Goal: Information Seeking & Learning: Check status

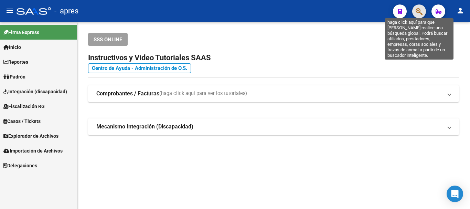
click at [422, 10] on icon "button" at bounding box center [419, 12] width 7 height 8
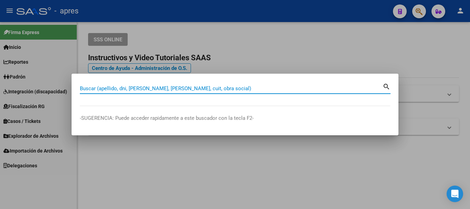
paste input "27446261393"
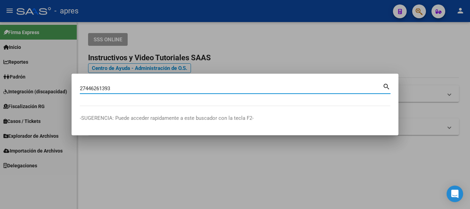
type input "27446261393"
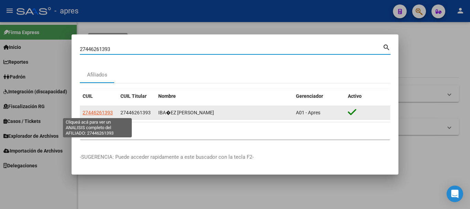
click at [104, 113] on span "27446261393" at bounding box center [98, 113] width 30 height 6
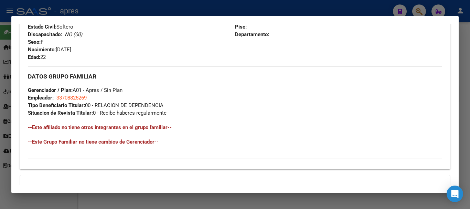
scroll to position [362, 0]
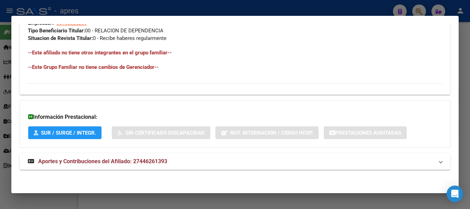
click at [185, 164] on mat-panel-title "Aportes y Contribuciones del Afiliado: 27446261393" at bounding box center [231, 161] width 406 height 8
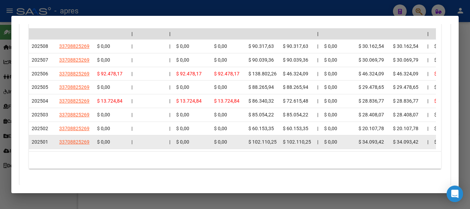
scroll to position [640, 0]
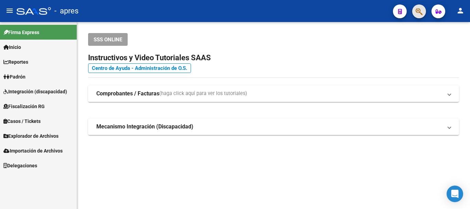
click at [419, 12] on icon "button" at bounding box center [419, 12] width 7 height 8
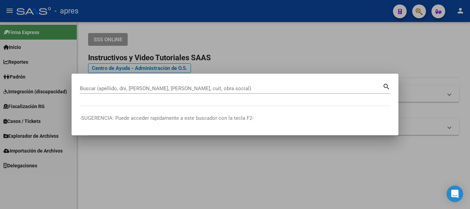
paste input "27402276679"
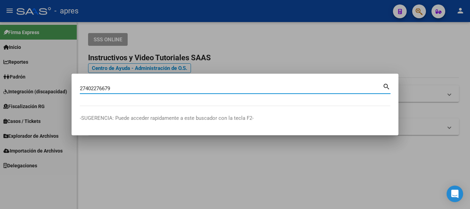
type input "27402276679"
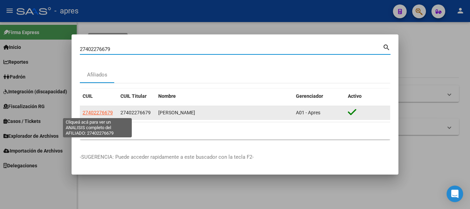
click at [110, 112] on span "27402276679" at bounding box center [98, 113] width 30 height 6
type textarea "27402276679"
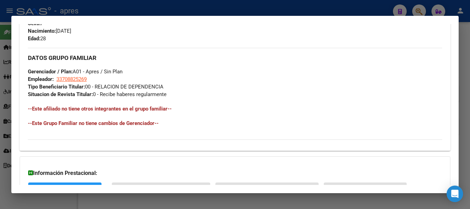
scroll to position [362, 0]
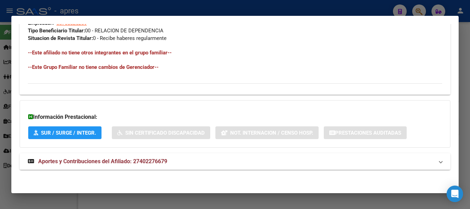
click at [131, 166] on mat-expansion-panel-header "Aportes y Contribuciones del Afiliado: 27402276679" at bounding box center [235, 161] width 431 height 17
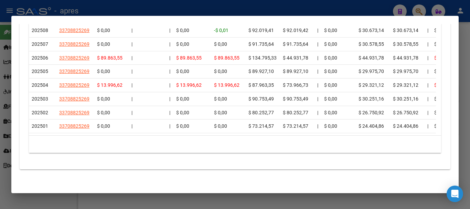
scroll to position [675, 0]
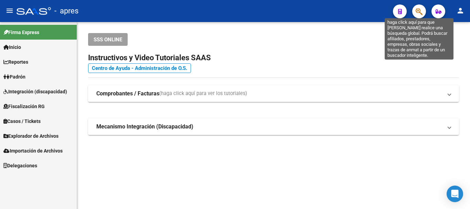
click at [422, 11] on icon "button" at bounding box center [419, 12] width 7 height 8
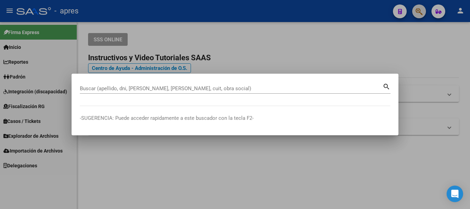
paste input "27379540185"
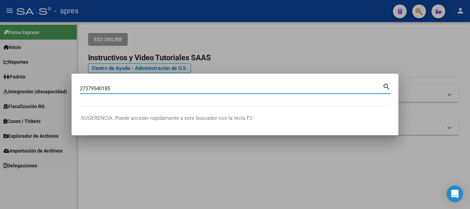
type input "27379540185"
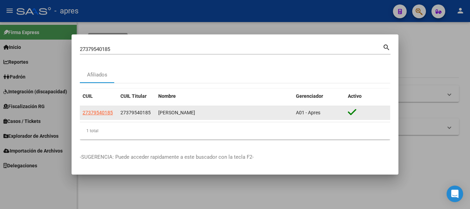
click at [108, 108] on datatable-body-cell "27379540185" at bounding box center [99, 112] width 38 height 13
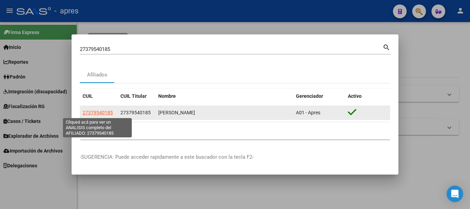
click at [108, 111] on span "27379540185" at bounding box center [98, 113] width 30 height 6
type textarea "27379540185"
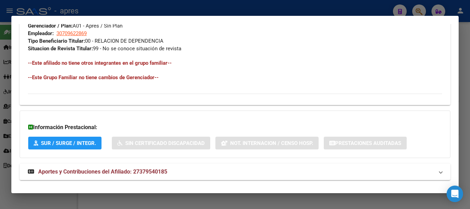
scroll to position [362, 0]
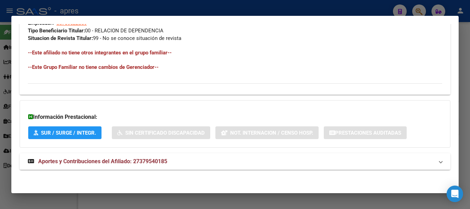
click at [141, 158] on span "Aportes y Contribuciones del Afiliado: 27379540185" at bounding box center [102, 161] width 129 height 7
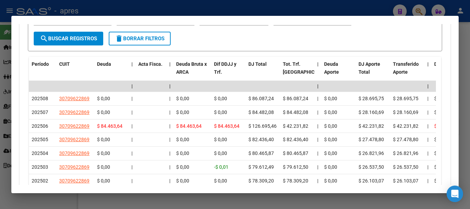
scroll to position [609, 0]
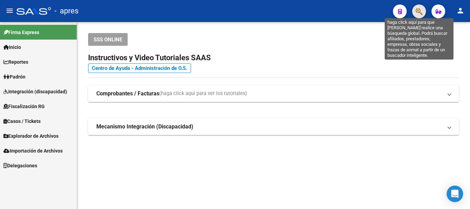
click at [419, 8] on icon "button" at bounding box center [419, 12] width 7 height 8
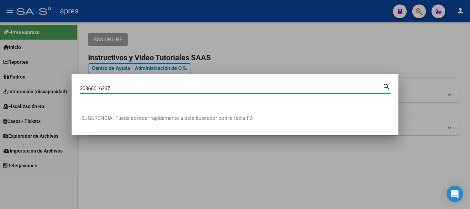
type input "20366016237"
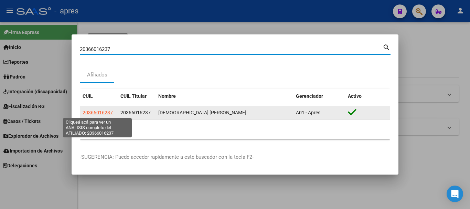
click at [92, 112] on span "20366016237" at bounding box center [98, 113] width 30 height 6
type textarea "20366016237"
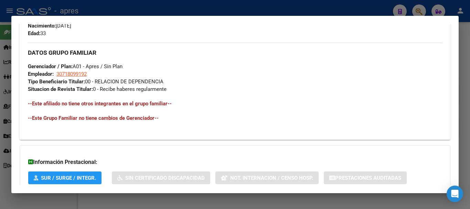
scroll to position [356, 0]
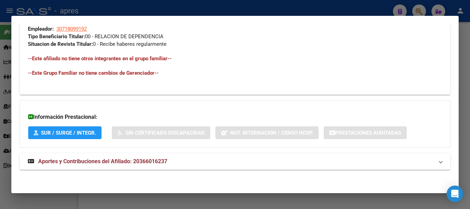
click at [252, 158] on mat-panel-title "Aportes y Contribuciones del Afiliado: 20366016237" at bounding box center [231, 161] width 406 height 8
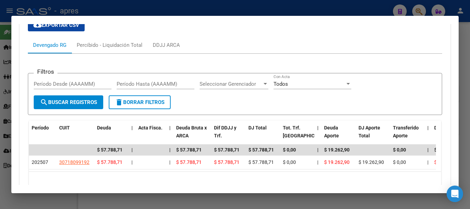
scroll to position [546, 0]
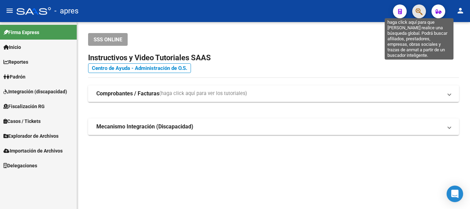
click at [419, 12] on icon "button" at bounding box center [419, 12] width 7 height 8
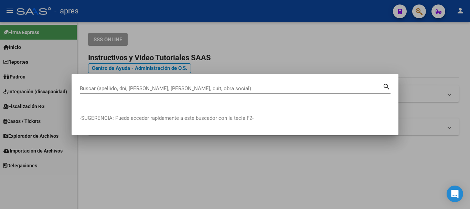
paste input "27435815931"
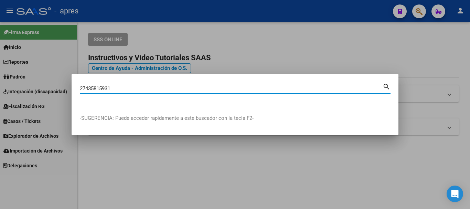
type input "27435815931"
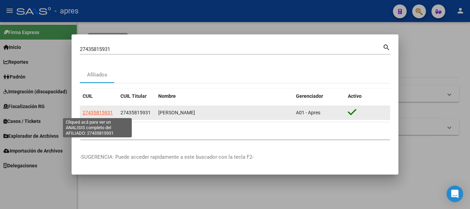
click at [97, 114] on span "27435815931" at bounding box center [98, 113] width 30 height 6
type textarea "27435815931"
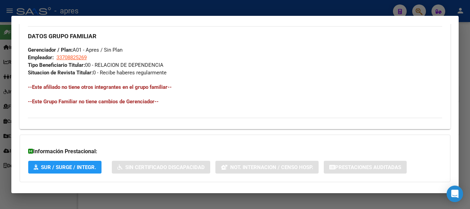
scroll to position [362, 0]
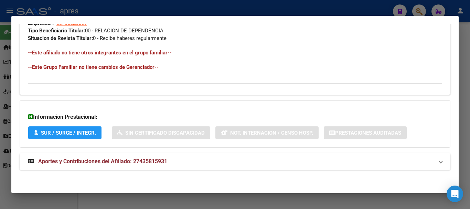
click at [221, 164] on mat-panel-title "Aportes y Contribuciones del Afiliado: 27435815931" at bounding box center [231, 161] width 406 height 8
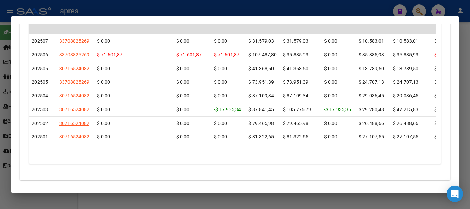
scroll to position [640, 0]
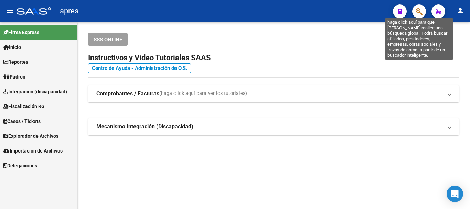
click at [419, 13] on icon "button" at bounding box center [419, 12] width 7 height 8
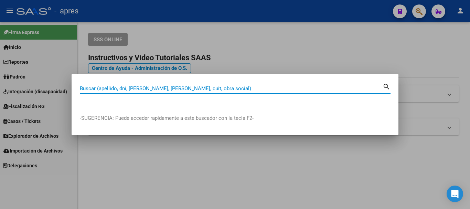
paste input "27445214812"
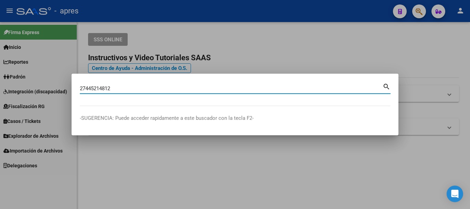
type input "27445214812"
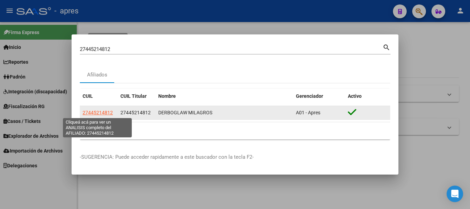
click at [102, 111] on span "27445214812" at bounding box center [98, 113] width 30 height 6
type textarea "27445214812"
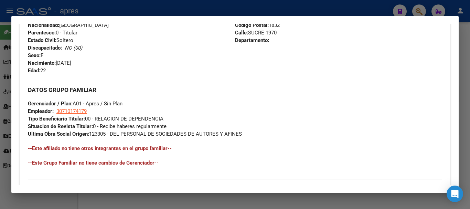
scroll to position [369, 0]
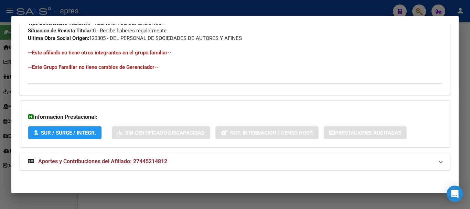
click at [256, 156] on mat-expansion-panel-header "Aportes y Contribuciones del Afiliado: 27445214812" at bounding box center [235, 161] width 431 height 17
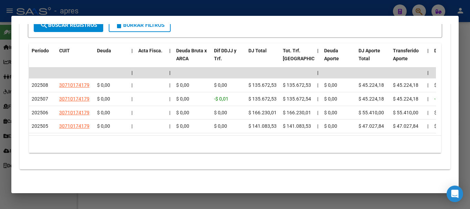
scroll to position [626, 0]
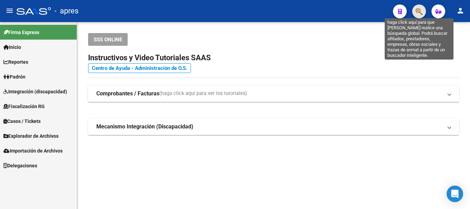
click at [417, 14] on icon "button" at bounding box center [419, 12] width 7 height 8
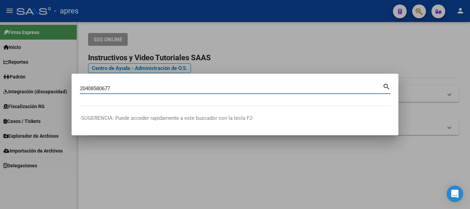
type input "20408580677"
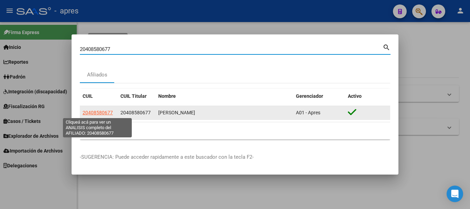
click at [97, 110] on span "20408580677" at bounding box center [98, 113] width 30 height 6
type textarea "20408580677"
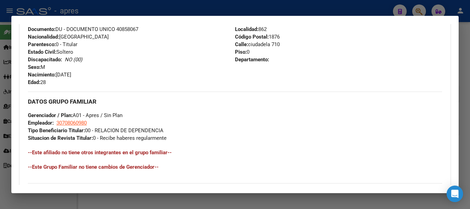
scroll to position [362, 0]
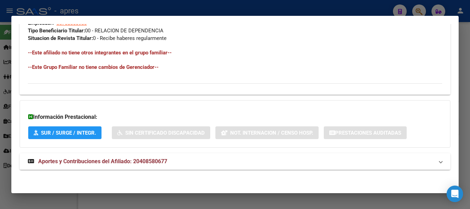
click at [144, 167] on mat-expansion-panel-header "Aportes y Contribuciones del Afiliado: 20408580677" at bounding box center [235, 161] width 431 height 17
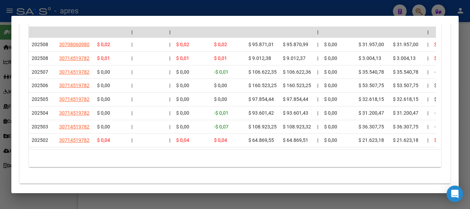
scroll to position [675, 0]
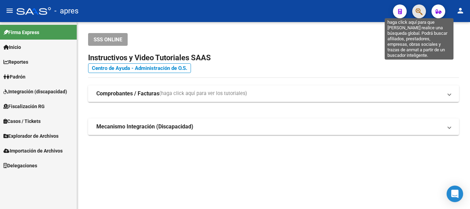
click at [420, 12] on icon "button" at bounding box center [419, 12] width 7 height 8
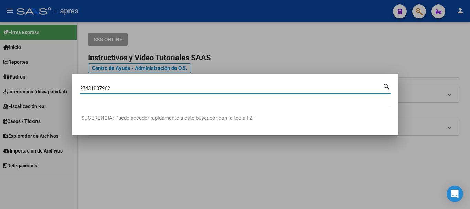
type input "27431007962"
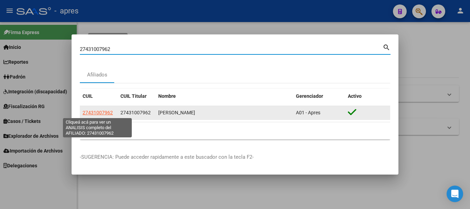
click at [102, 112] on span "27431007962" at bounding box center [98, 113] width 30 height 6
type textarea "27431007962"
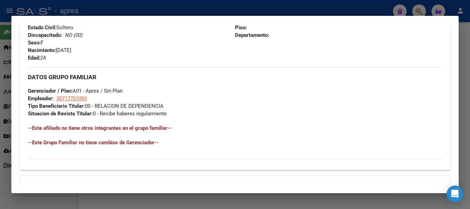
scroll to position [362, 0]
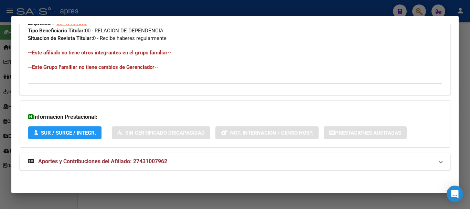
click at [223, 155] on mat-expansion-panel-header "Aportes y Contribuciones del Afiliado: 27431007962" at bounding box center [235, 161] width 431 height 17
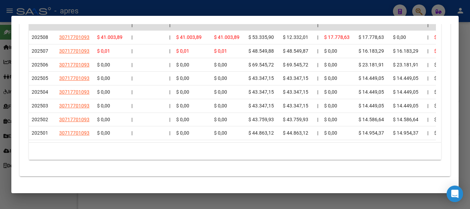
scroll to position [675, 0]
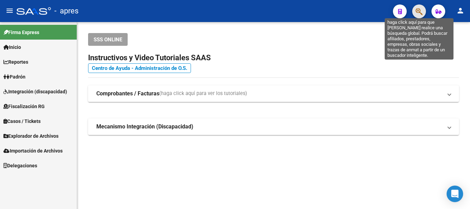
click at [418, 13] on icon "button" at bounding box center [419, 12] width 7 height 8
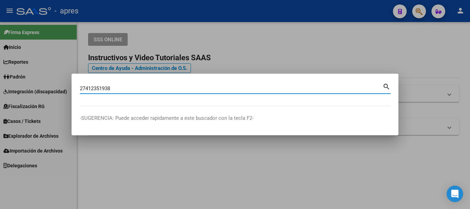
type input "27412351938"
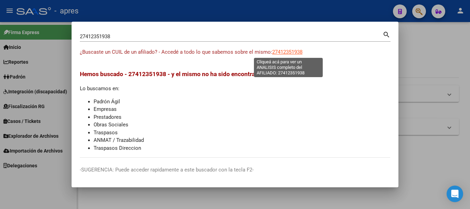
click at [292, 49] on span "27412351938" at bounding box center [287, 52] width 30 height 6
type textarea "27412351938"
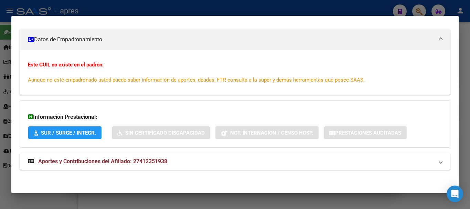
scroll to position [90, 0]
click at [131, 155] on mat-expansion-panel-header "Aportes y Contribuciones del Afiliado: 27412351938" at bounding box center [235, 161] width 431 height 17
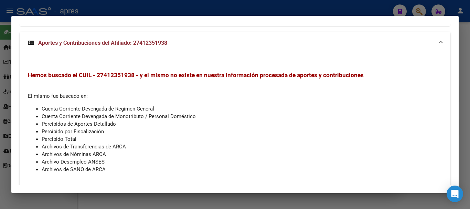
scroll to position [232, 0]
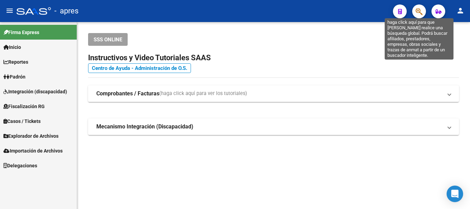
click at [418, 10] on icon "button" at bounding box center [419, 12] width 7 height 8
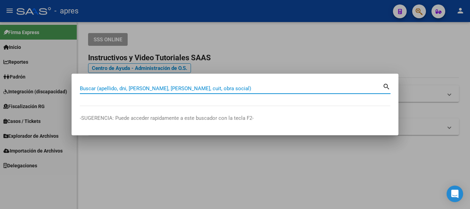
paste input "20372807408"
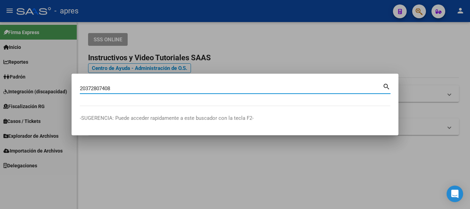
type input "20372807408"
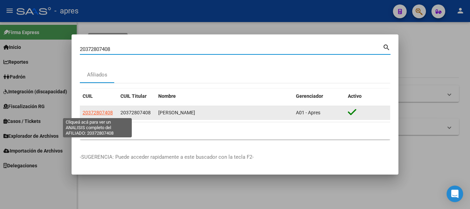
click at [105, 110] on span "20372807408" at bounding box center [98, 113] width 30 height 6
type textarea "20372807408"
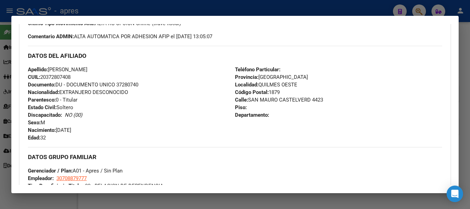
scroll to position [369, 0]
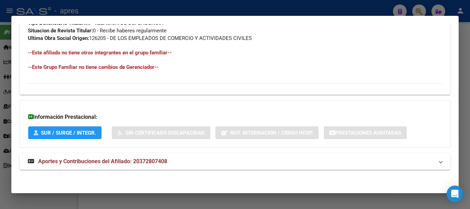
click at [84, 157] on mat-expansion-panel-header "Aportes y Contribuciones del Afiliado: 20372807408" at bounding box center [235, 161] width 431 height 17
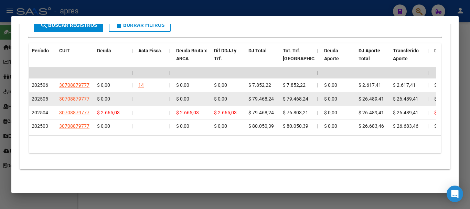
scroll to position [626, 0]
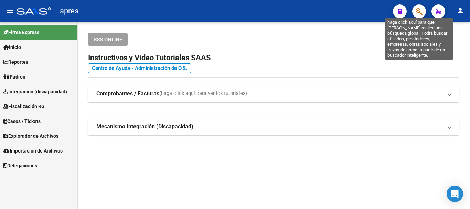
click at [420, 11] on icon "button" at bounding box center [419, 12] width 7 height 8
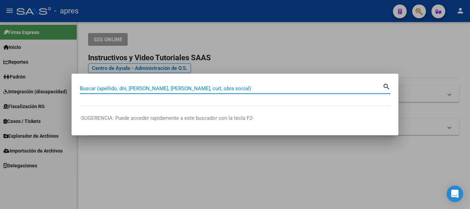
paste input "27403025149"
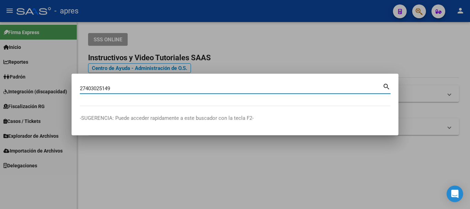
type input "27403025149"
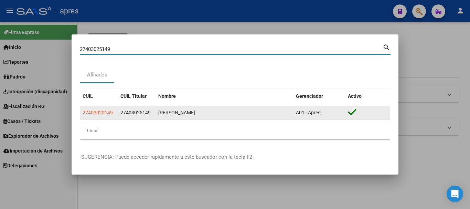
click at [89, 116] on app-link-go-to "27403025149" at bounding box center [98, 113] width 30 height 8
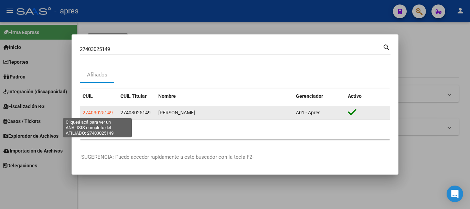
click at [89, 113] on span "27403025149" at bounding box center [98, 113] width 30 height 6
type textarea "27403025149"
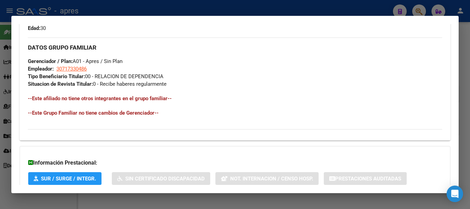
scroll to position [362, 0]
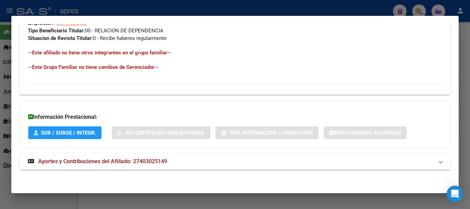
click at [183, 166] on mat-expansion-panel-header "Aportes y Contribuciones del Afiliado: 27403025149" at bounding box center [235, 161] width 431 height 17
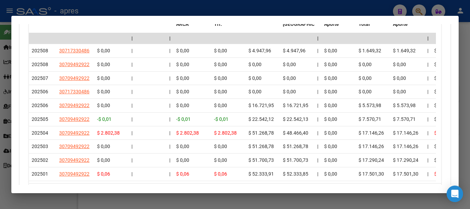
scroll to position [649, 0]
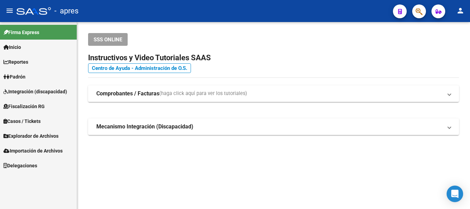
click at [425, 10] on button "button" at bounding box center [420, 11] width 14 height 14
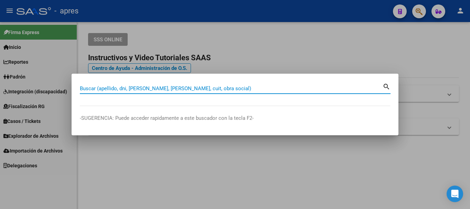
paste input "27398318736"
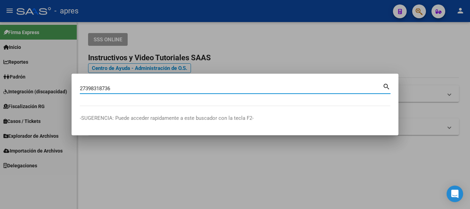
type input "27398318736"
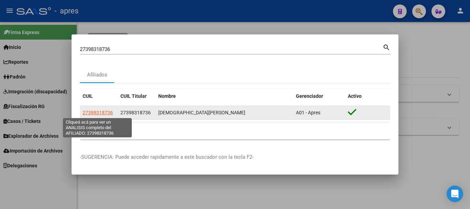
click at [104, 114] on span "27398318736" at bounding box center [98, 113] width 30 height 6
type textarea "27398318736"
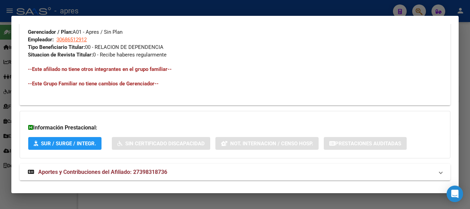
scroll to position [356, 0]
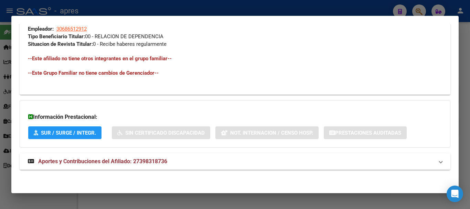
click at [178, 167] on mat-expansion-panel-header "Aportes y Contribuciones del Afiliado: 27398318736" at bounding box center [235, 161] width 431 height 17
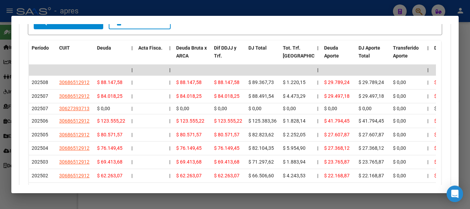
scroll to position [649, 0]
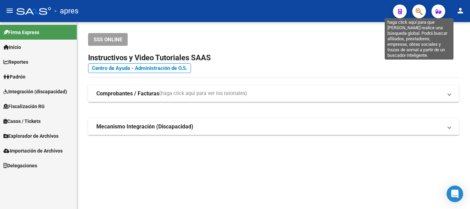
click at [419, 8] on icon "button" at bounding box center [419, 12] width 7 height 8
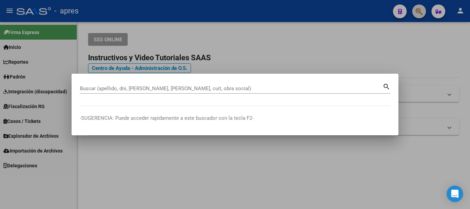
paste input "27390962067"
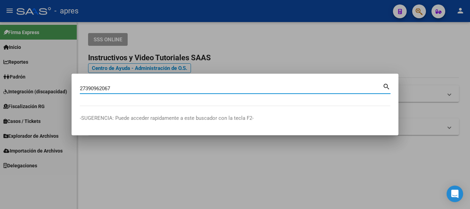
type input "27390962067"
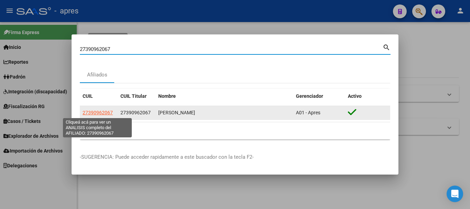
click at [107, 111] on span "27390962067" at bounding box center [98, 113] width 30 height 6
type textarea "27390962067"
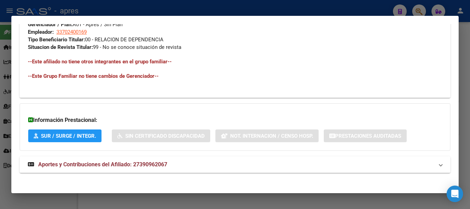
scroll to position [356, 0]
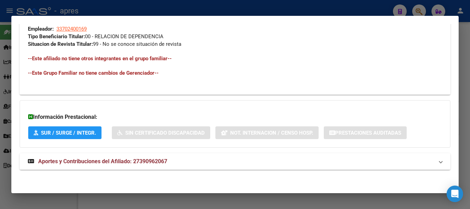
click at [239, 163] on mat-panel-title "Aportes y Contribuciones del Afiliado: 27390962067" at bounding box center [231, 161] width 406 height 8
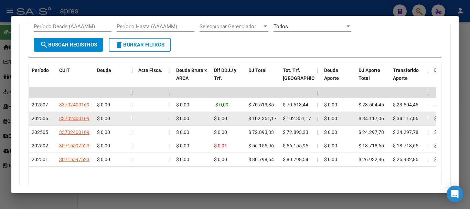
scroll to position [632, 0]
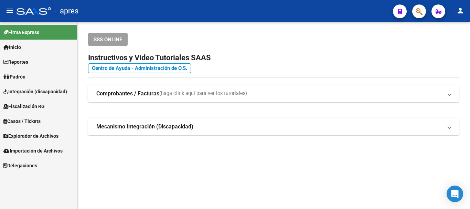
click at [423, 11] on button "button" at bounding box center [420, 11] width 14 height 14
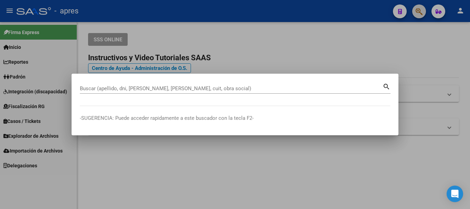
paste input "27440522640"
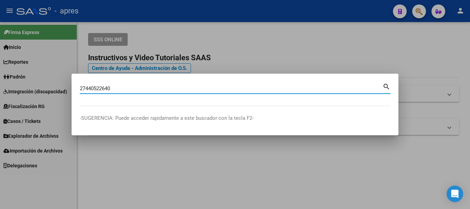
type input "27440522640"
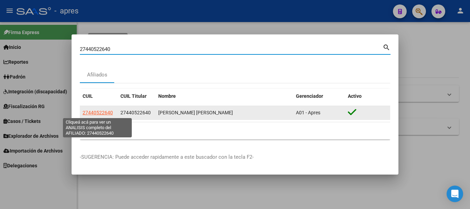
click at [104, 113] on span "27440522640" at bounding box center [98, 113] width 30 height 6
type textarea "27440522640"
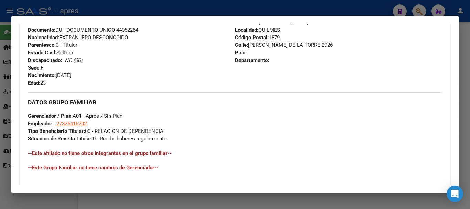
scroll to position [356, 0]
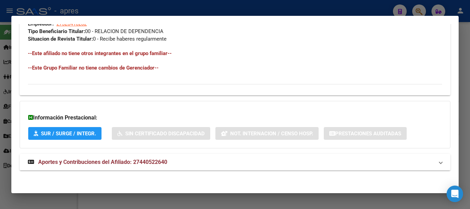
scroll to position [362, 0]
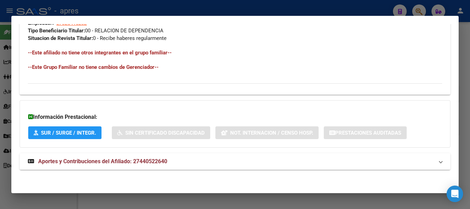
click at [224, 161] on mat-panel-title "Aportes y Contribuciones del Afiliado: 27440522640" at bounding box center [231, 161] width 406 height 8
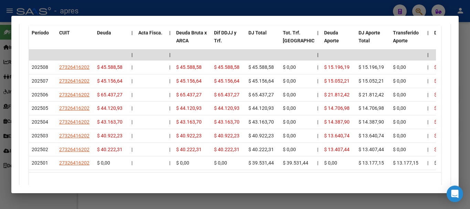
scroll to position [638, 0]
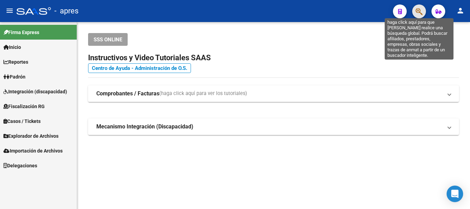
click at [423, 9] on icon "button" at bounding box center [419, 12] width 7 height 8
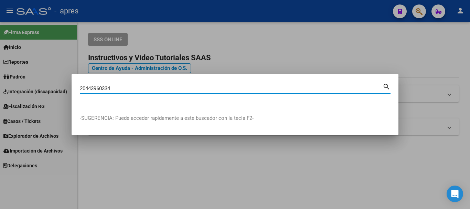
type input "20443960334"
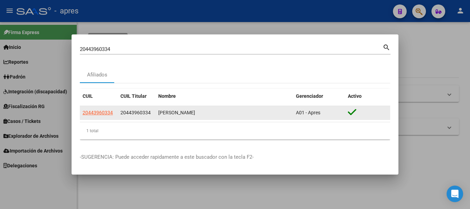
click at [111, 116] on app-link-go-to "20443960334" at bounding box center [98, 113] width 30 height 8
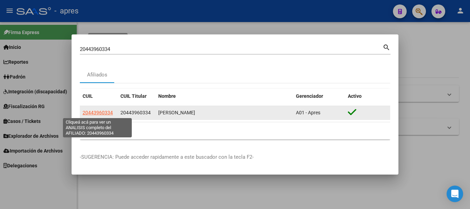
click at [105, 110] on span "20443960334" at bounding box center [98, 113] width 30 height 6
type textarea "20443960334"
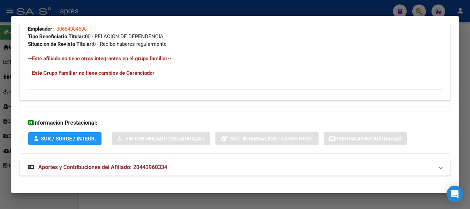
scroll to position [362, 0]
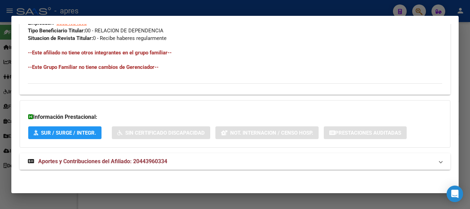
click at [181, 163] on mat-panel-title "Aportes y Contribuciones del Afiliado: 20443960334" at bounding box center [231, 161] width 406 height 8
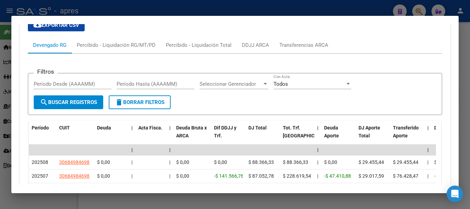
scroll to position [546, 0]
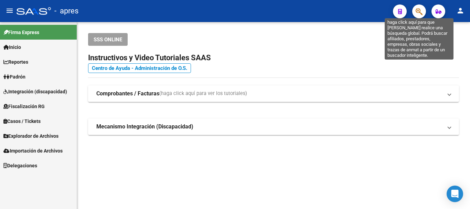
click at [421, 11] on icon "button" at bounding box center [419, 12] width 7 height 8
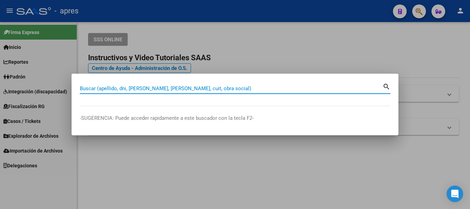
paste input "20390964448"
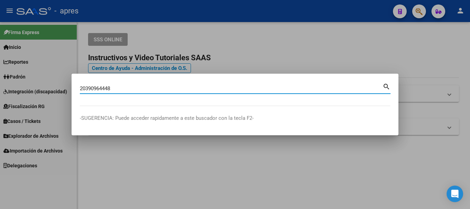
type input "20390964448"
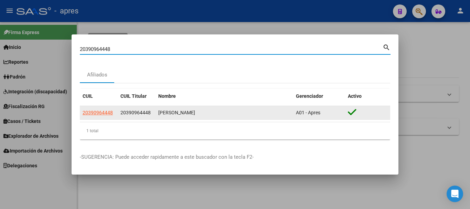
click at [100, 109] on app-link-go-to "20390964448" at bounding box center [98, 113] width 30 height 8
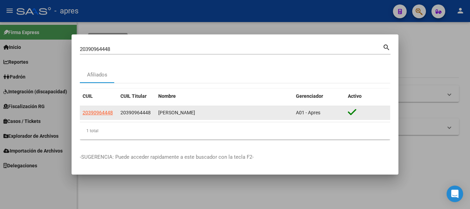
click at [100, 109] on app-link-go-to "20390964448" at bounding box center [98, 113] width 30 height 8
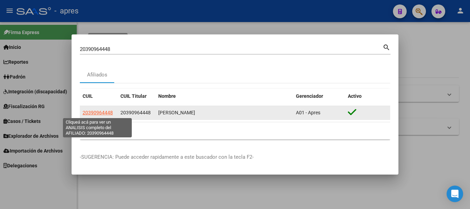
click at [102, 112] on span "20390964448" at bounding box center [98, 113] width 30 height 6
copy span "20390964448"
type textarea "20390964448"
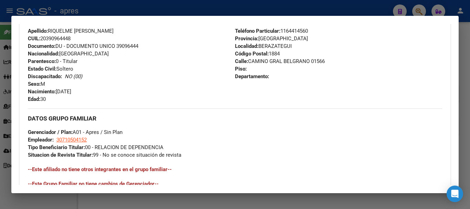
scroll to position [362, 0]
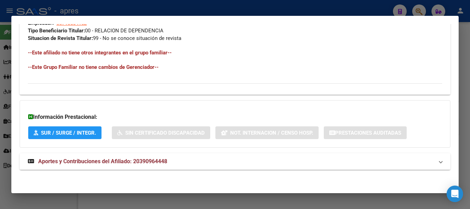
click at [176, 161] on mat-panel-title "Aportes y Contribuciones del Afiliado: 20390964448" at bounding box center [231, 161] width 406 height 8
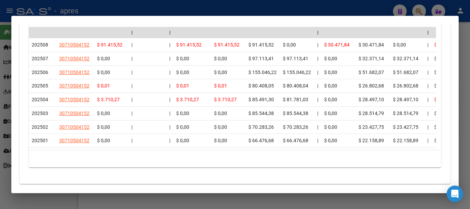
scroll to position [640, 0]
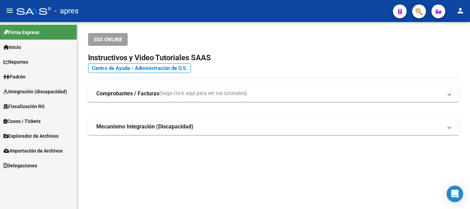
drag, startPoint x: 431, startPoint y: 11, endPoint x: 427, endPoint y: 12, distance: 4.3
click at [430, 11] on mat-toolbar "menu - apres person" at bounding box center [235, 11] width 470 height 22
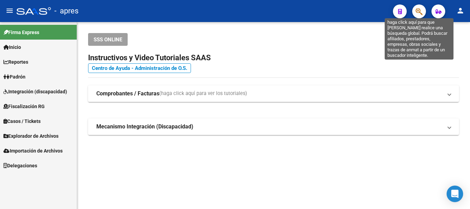
click at [421, 11] on icon "button" at bounding box center [419, 12] width 7 height 8
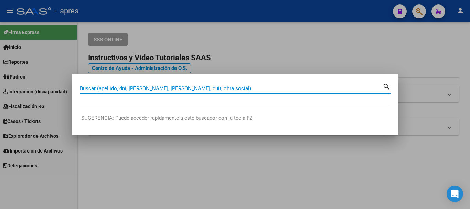
paste input "23433881559"
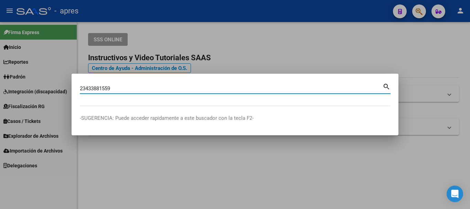
type input "23433881559"
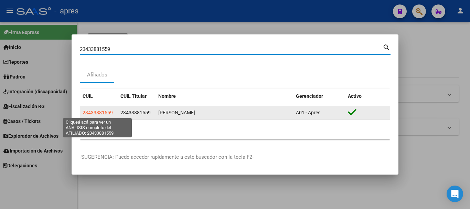
click at [103, 112] on span "23433881559" at bounding box center [98, 113] width 30 height 6
type textarea "23433881559"
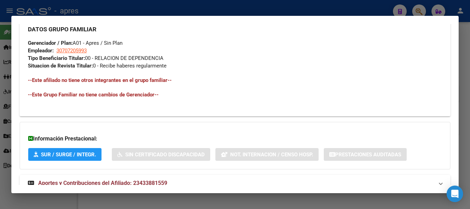
scroll to position [356, 0]
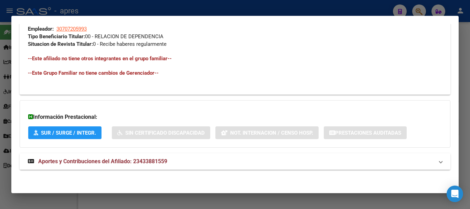
click at [109, 165] on strong "Aportes y Contribuciones del Afiliado: 23433881559" at bounding box center [97, 161] width 139 height 8
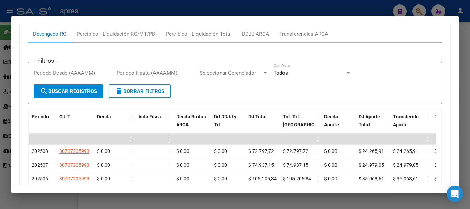
scroll to position [580, 0]
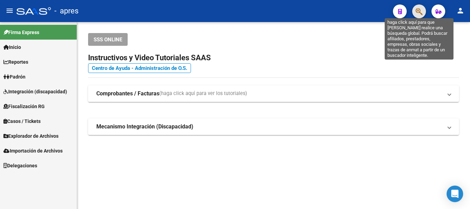
click at [421, 8] on icon "button" at bounding box center [419, 12] width 7 height 8
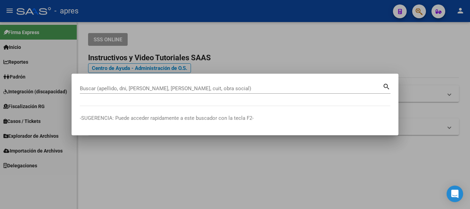
paste input "20390964448"
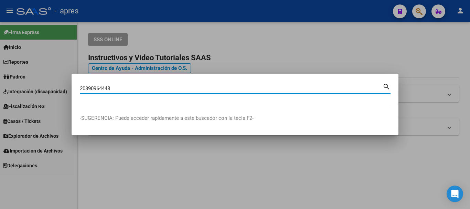
type input "20390964448"
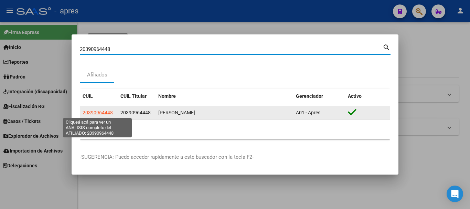
click at [102, 114] on span "20390964448" at bounding box center [98, 113] width 30 height 6
type textarea "20390964448"
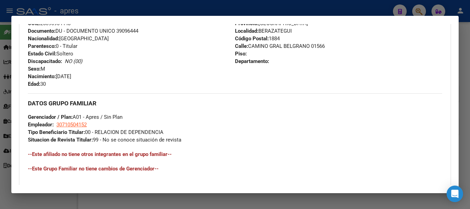
scroll to position [362, 0]
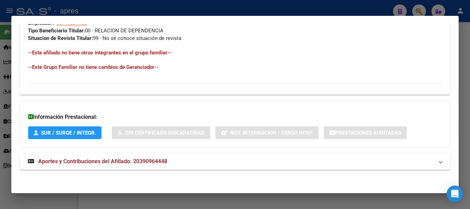
click at [147, 166] on mat-expansion-panel-header "Aportes y Contribuciones del Afiliado: 20390964448" at bounding box center [235, 161] width 431 height 17
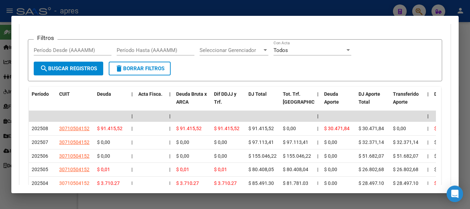
scroll to position [672, 0]
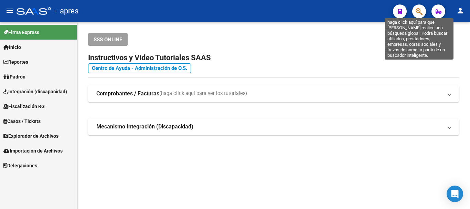
click at [417, 11] on icon "button" at bounding box center [419, 12] width 7 height 8
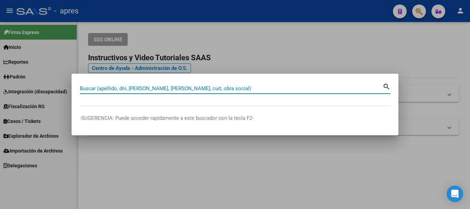
paste input "20443960334"
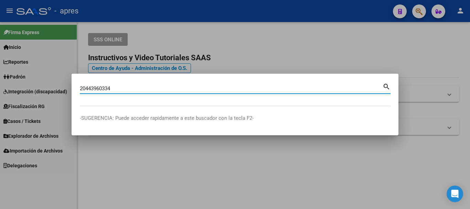
type input "20443960334"
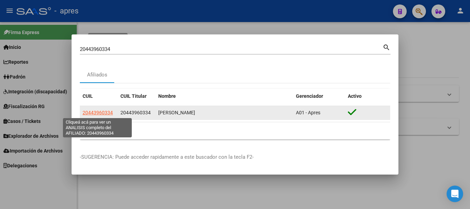
click at [95, 113] on span "20443960334" at bounding box center [98, 113] width 30 height 6
type textarea "20443960334"
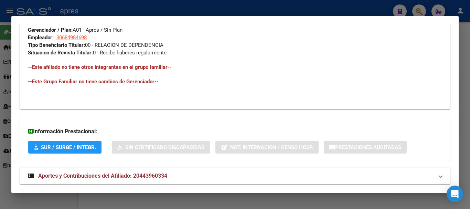
scroll to position [362, 0]
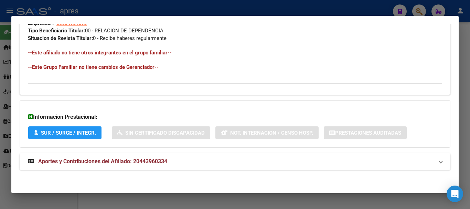
click at [206, 163] on mat-panel-title "Aportes y Contribuciones del Afiliado: 20443960334" at bounding box center [231, 161] width 406 height 8
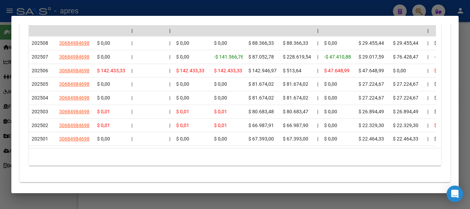
scroll to position [660, 0]
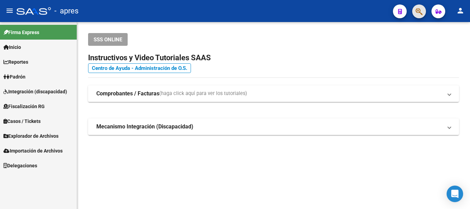
click at [423, 11] on button "button" at bounding box center [420, 11] width 14 height 14
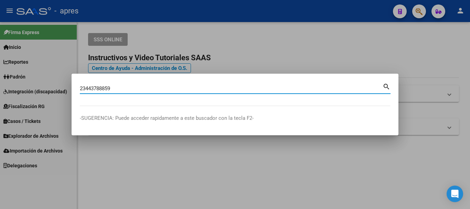
type input "23443788859"
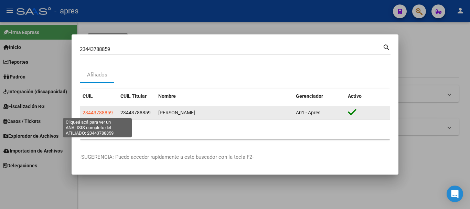
click at [107, 114] on span "23443788859" at bounding box center [98, 113] width 30 height 6
type textarea "23443788859"
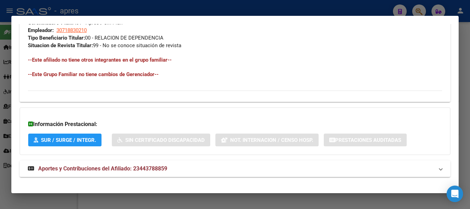
scroll to position [362, 0]
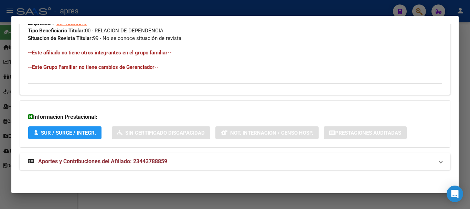
click at [184, 165] on mat-panel-title "Aportes y Contribuciones del Afiliado: 23443788859" at bounding box center [231, 161] width 406 height 8
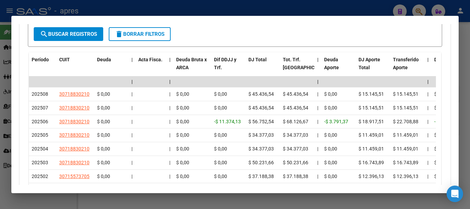
scroll to position [637, 0]
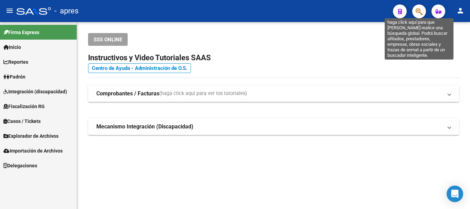
click at [417, 8] on icon "button" at bounding box center [419, 12] width 7 height 8
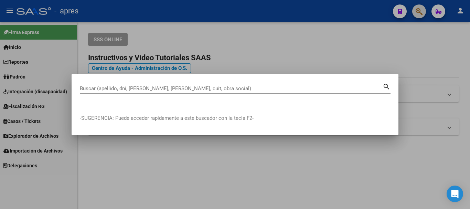
paste input "27388606350"
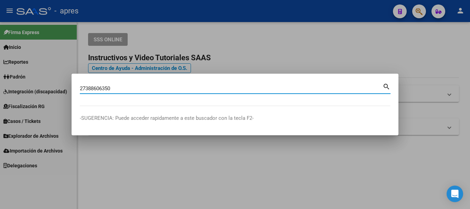
type input "27388606350"
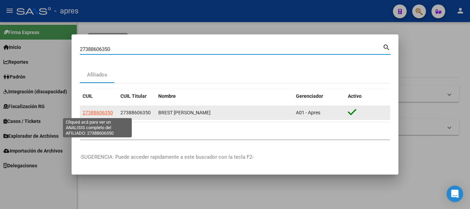
click at [97, 114] on span "27388606350" at bounding box center [98, 113] width 30 height 6
type textarea "27388606350"
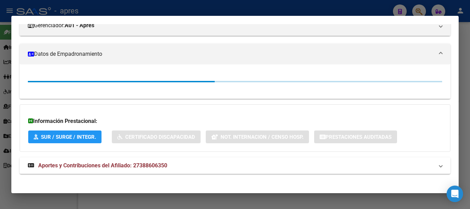
scroll to position [104, 0]
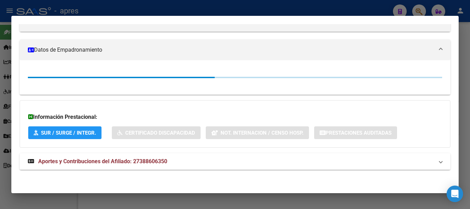
click at [176, 165] on mat-panel-title "Aportes y Contribuciones del Afiliado: 27388606350" at bounding box center [231, 161] width 406 height 8
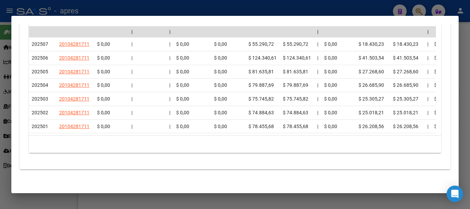
scroll to position [660, 0]
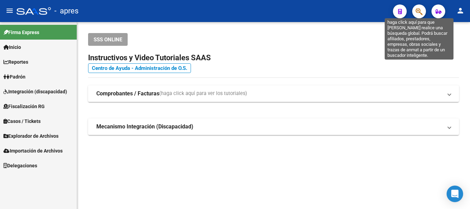
click at [418, 10] on icon "button" at bounding box center [419, 12] width 7 height 8
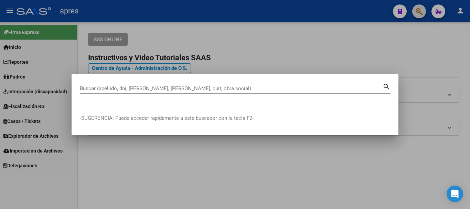
paste input "20442787663"
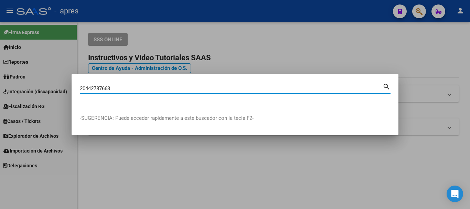
type input "20442787663"
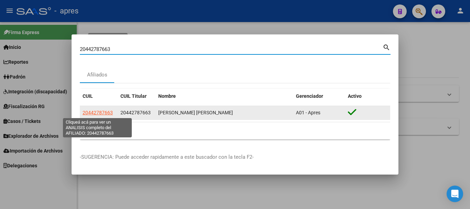
click at [105, 112] on span "20442787663" at bounding box center [98, 113] width 30 height 6
type textarea "20442787663"
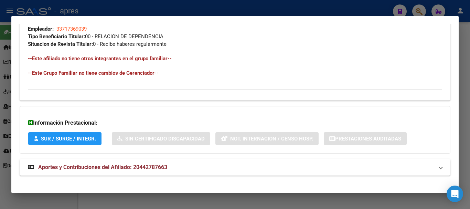
scroll to position [362, 0]
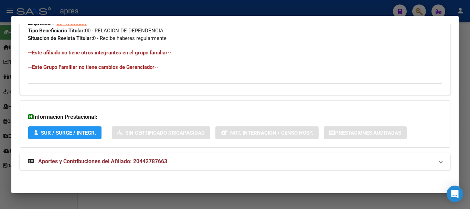
click at [272, 163] on mat-panel-title "Aportes y Contribuciones del Afiliado: 20442787663" at bounding box center [231, 161] width 406 height 8
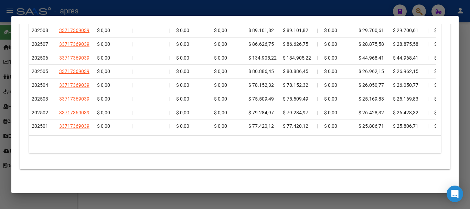
scroll to position [672, 0]
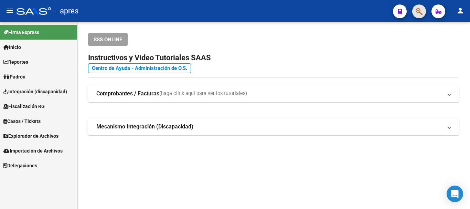
click at [424, 11] on button "button" at bounding box center [420, 11] width 14 height 14
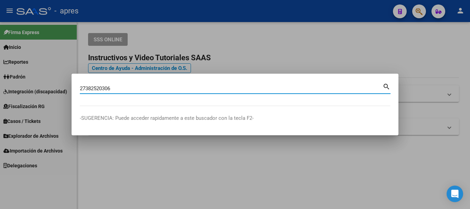
type input "27382520306"
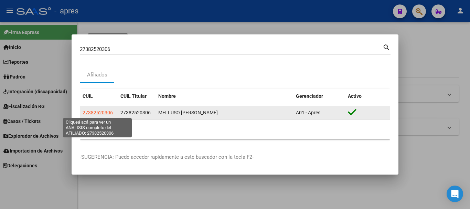
click at [100, 113] on span "27382520306" at bounding box center [98, 113] width 30 height 6
type textarea "27382520306"
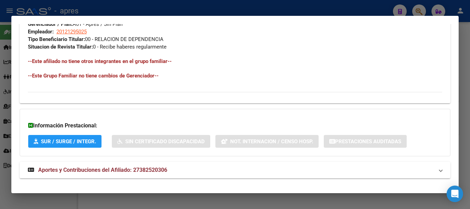
scroll to position [362, 0]
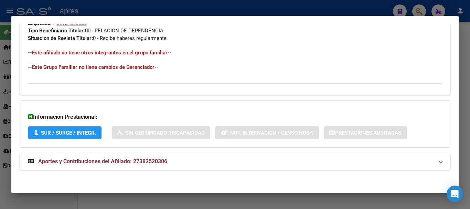
click at [154, 161] on span "Aportes y Contribuciones del Afiliado: 27382520306" at bounding box center [102, 161] width 129 height 7
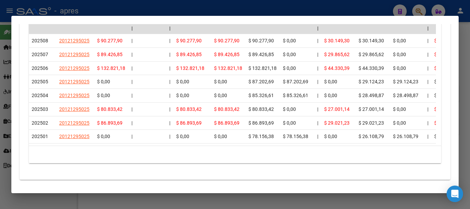
scroll to position [640, 0]
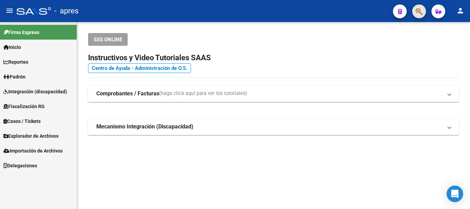
click at [416, 14] on button "button" at bounding box center [420, 11] width 14 height 14
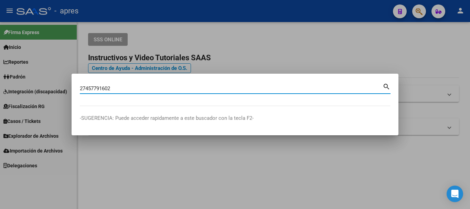
type input "27457791602"
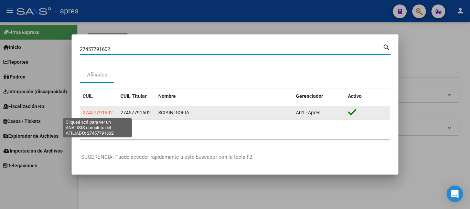
click at [95, 113] on span "27457791602" at bounding box center [98, 113] width 30 height 6
type textarea "27457791602"
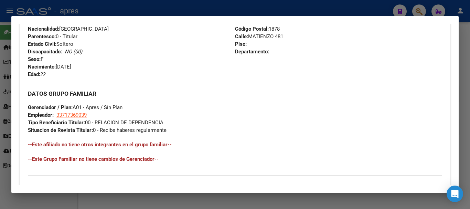
scroll to position [362, 0]
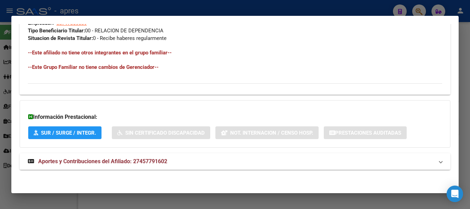
click at [220, 164] on mat-panel-title "Aportes y Contribuciones del Afiliado: 27457791602" at bounding box center [231, 161] width 406 height 8
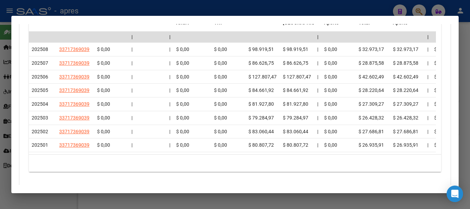
scroll to position [649, 0]
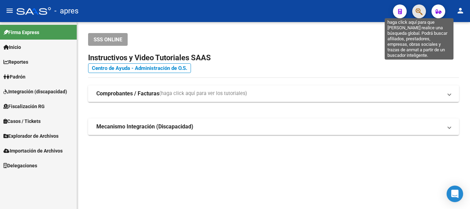
click at [423, 13] on icon "button" at bounding box center [419, 12] width 7 height 8
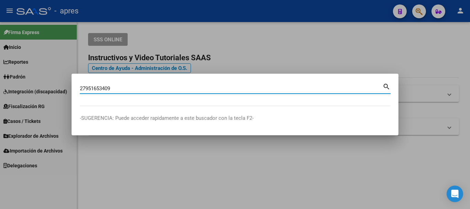
type input "27951653409"
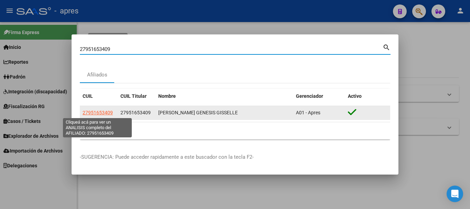
click at [96, 114] on span "27951653409" at bounding box center [98, 113] width 30 height 6
type textarea "27951653409"
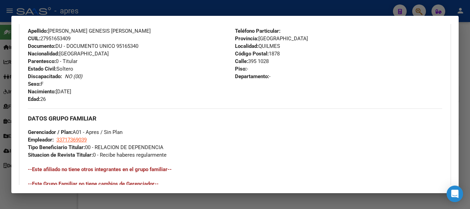
scroll to position [362, 0]
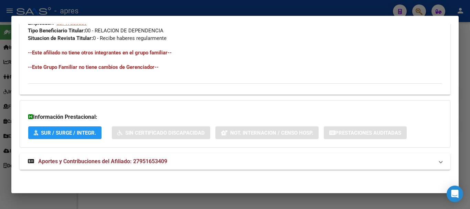
click at [235, 157] on mat-expansion-panel-header "Aportes y Contribuciones del Afiliado: 27951653409" at bounding box center [235, 161] width 431 height 17
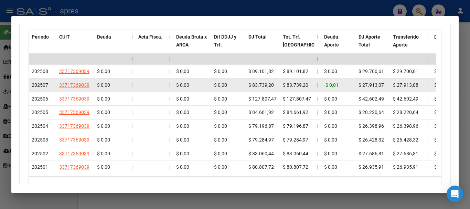
scroll to position [649, 0]
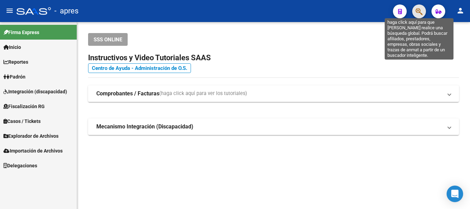
click at [418, 14] on icon "button" at bounding box center [419, 12] width 7 height 8
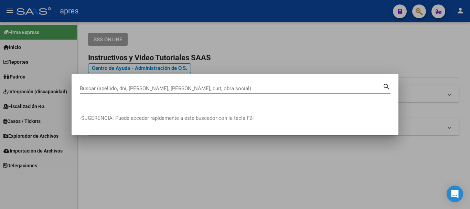
paste input "27424273142"
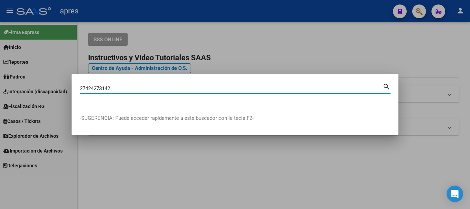
type input "27424273142"
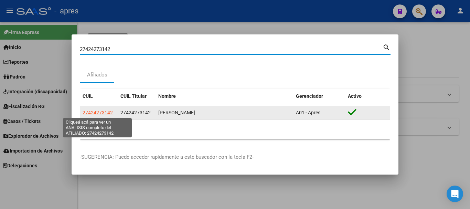
click at [107, 111] on span "27424273142" at bounding box center [98, 113] width 30 height 6
type textarea "27424273142"
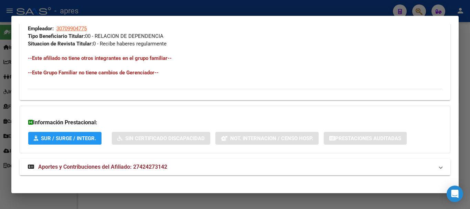
scroll to position [362, 0]
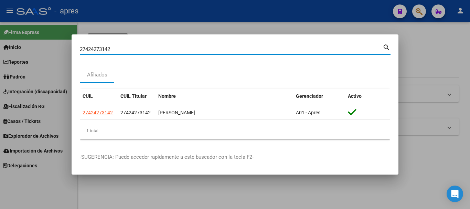
drag, startPoint x: 114, startPoint y: 49, endPoint x: 19, endPoint y: 48, distance: 94.4
click at [19, 48] on div "27424273142 Buscar (apellido, dni, cuil, nro traspaso, cuit, obra social) searc…" at bounding box center [235, 104] width 470 height 209
paste input "043107851"
type input "20431078512"
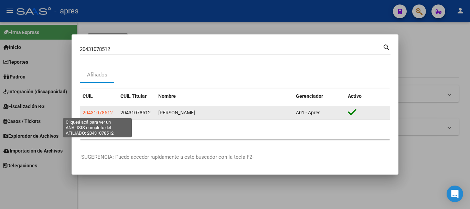
click at [97, 114] on span "20431078512" at bounding box center [98, 113] width 30 height 6
type textarea "20431078512"
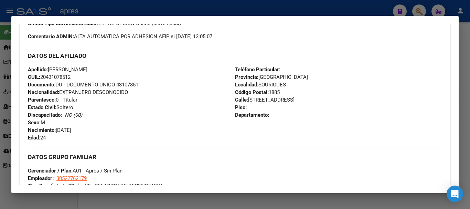
scroll to position [369, 0]
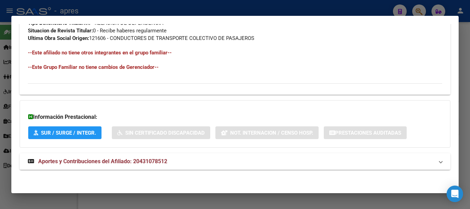
click at [200, 165] on mat-panel-title "Aportes y Contribuciones del Afiliado: 20431078512" at bounding box center [231, 161] width 406 height 8
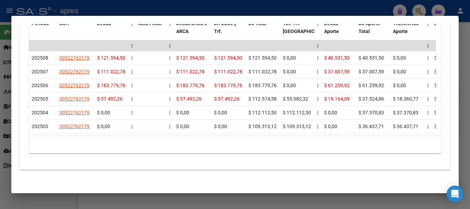
scroll to position [654, 0]
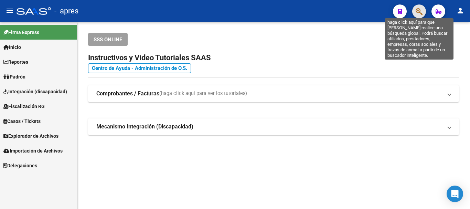
click at [421, 12] on icon "button" at bounding box center [419, 12] width 7 height 8
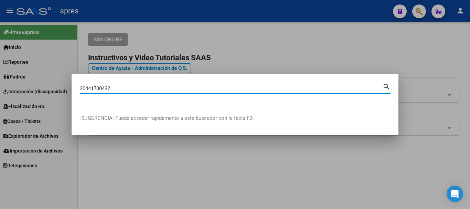
type input "20441700432"
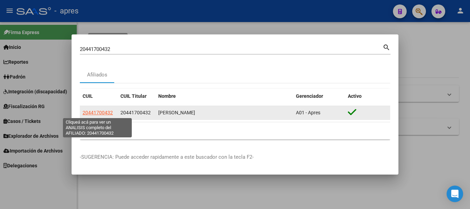
click at [104, 113] on span "20441700432" at bounding box center [98, 113] width 30 height 6
type textarea "20441700432"
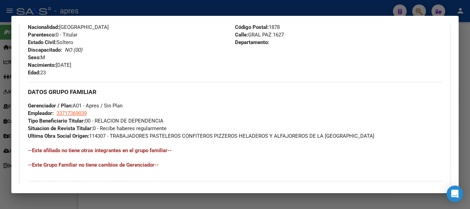
scroll to position [369, 0]
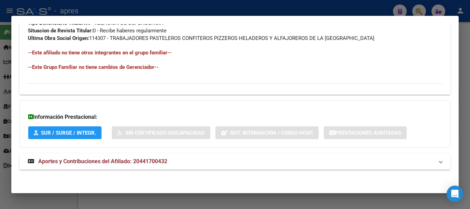
click at [139, 169] on mat-expansion-panel-header "Aportes y Contribuciones del Afiliado: 20441700432" at bounding box center [235, 161] width 431 height 17
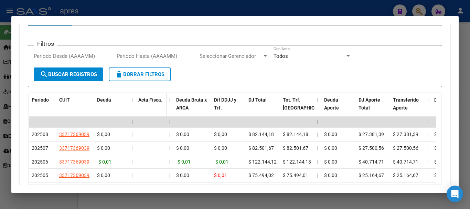
scroll to position [626, 0]
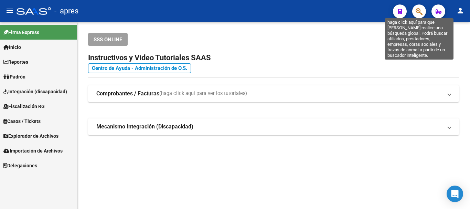
click at [417, 15] on icon "button" at bounding box center [419, 12] width 7 height 8
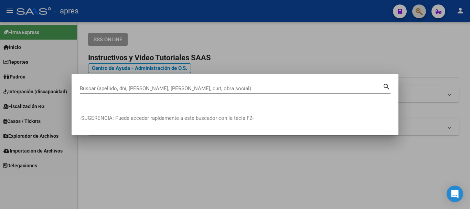
paste input "27450653441"
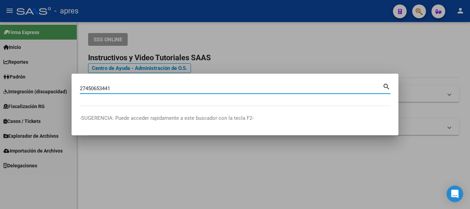
type input "27450653441"
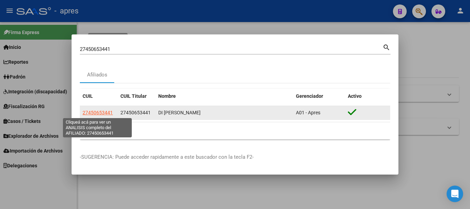
click at [105, 112] on span "27450653441" at bounding box center [98, 113] width 30 height 6
type textarea "27450653441"
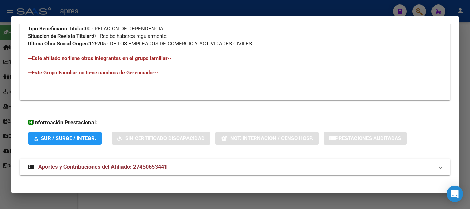
scroll to position [369, 0]
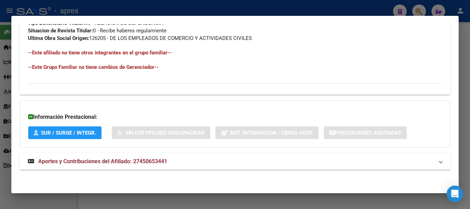
click at [265, 163] on mat-panel-title "Aportes y Contribuciones del Afiliado: 27450653441" at bounding box center [231, 161] width 406 height 8
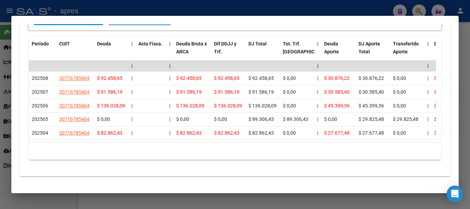
scroll to position [640, 0]
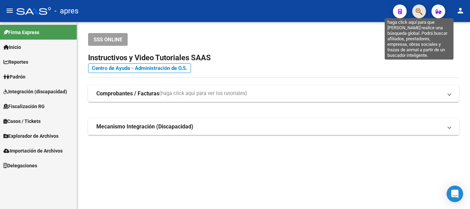
click at [416, 15] on icon "button" at bounding box center [419, 12] width 7 height 8
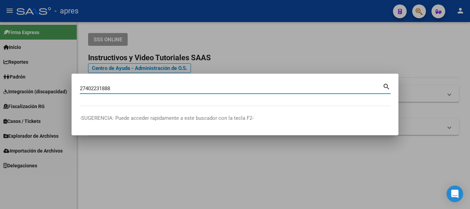
type input "27402231888"
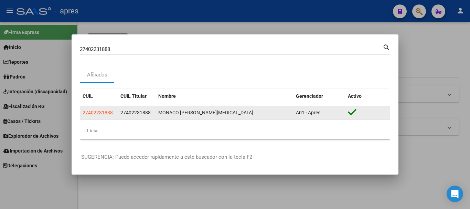
click at [105, 116] on app-link-go-to "27402231888" at bounding box center [98, 113] width 30 height 8
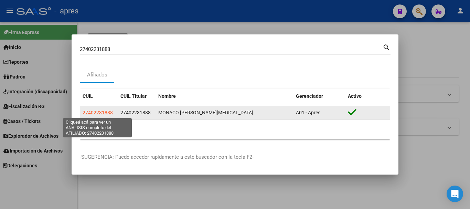
click at [105, 113] on span "27402231888" at bounding box center [98, 113] width 30 height 6
type textarea "27402231888"
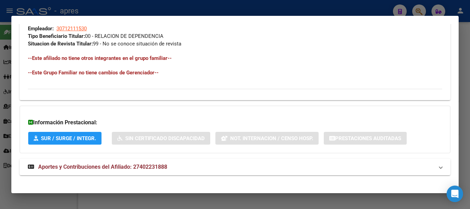
scroll to position [362, 0]
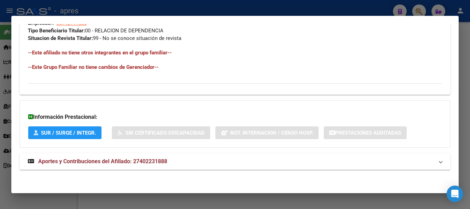
click at [205, 163] on mat-panel-title "Aportes y Contribuciones del Afiliado: 27402231888" at bounding box center [231, 161] width 406 height 8
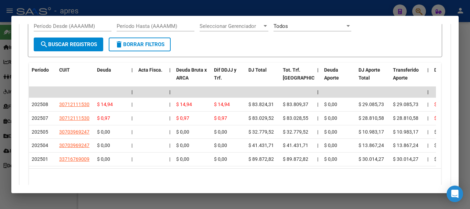
scroll to position [603, 0]
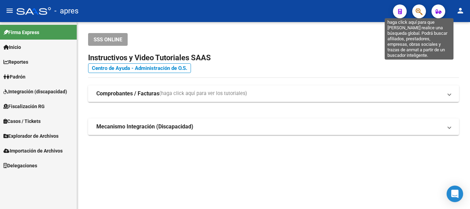
click at [416, 9] on icon "button" at bounding box center [419, 12] width 7 height 8
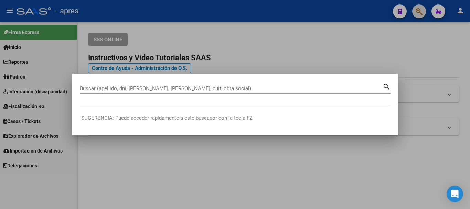
paste input "20431989647"
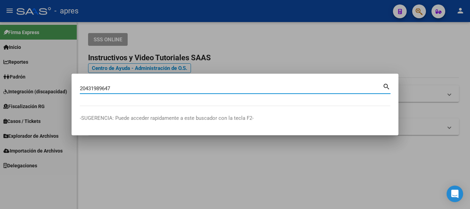
type input "20431989647"
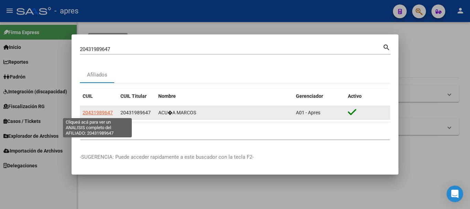
click at [92, 113] on span "20431989647" at bounding box center [98, 113] width 30 height 6
type textarea "20431989647"
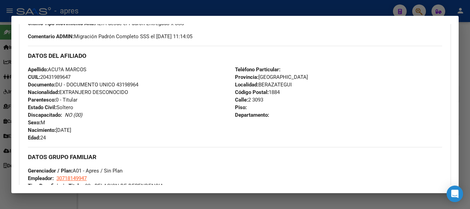
scroll to position [362, 0]
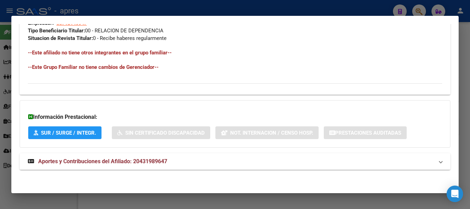
click at [167, 166] on mat-expansion-panel-header "Aportes y Contribuciones del Afiliado: 20431989647" at bounding box center [235, 161] width 431 height 17
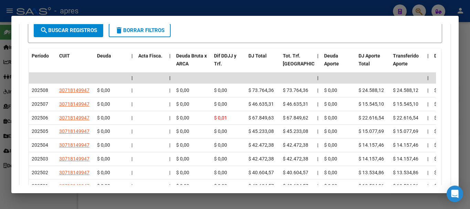
scroll to position [606, 0]
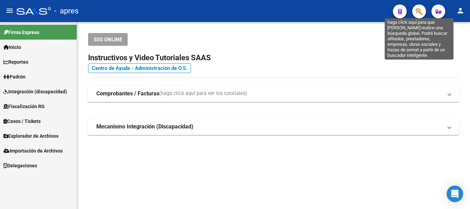
click at [416, 12] on icon "button" at bounding box center [419, 12] width 7 height 8
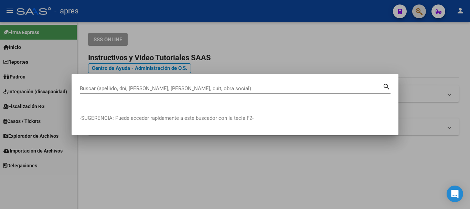
paste input "27423145124"
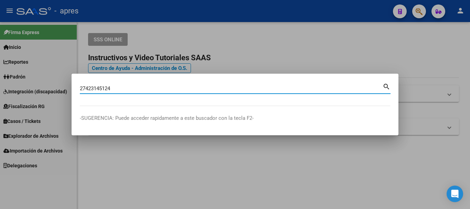
type input "27423145124"
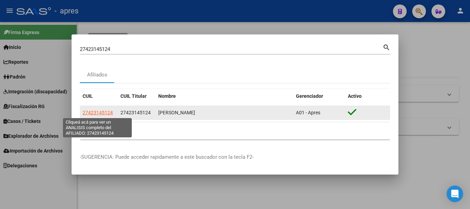
click at [105, 111] on span "27423145124" at bounding box center [98, 113] width 30 height 6
type textarea "27423145124"
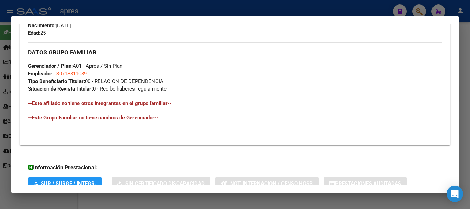
scroll to position [362, 0]
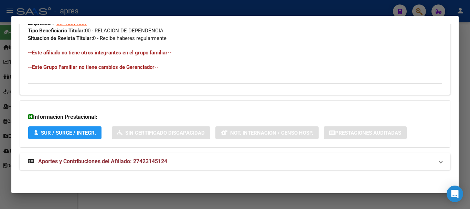
click at [154, 168] on mat-expansion-panel-header "Aportes y Contribuciones del Afiliado: 27423145124" at bounding box center [235, 161] width 431 height 17
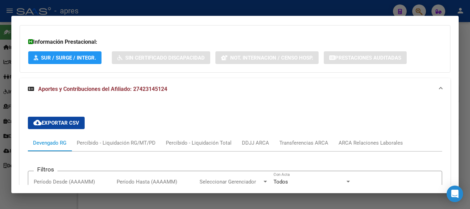
scroll to position [638, 0]
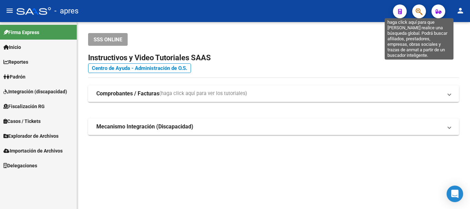
click at [422, 11] on icon "button" at bounding box center [419, 12] width 7 height 8
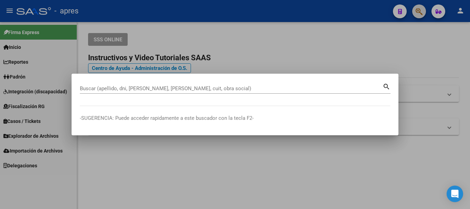
paste input "20478771763"
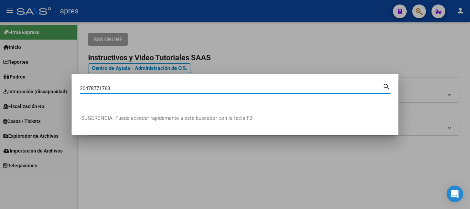
type input "20478771763"
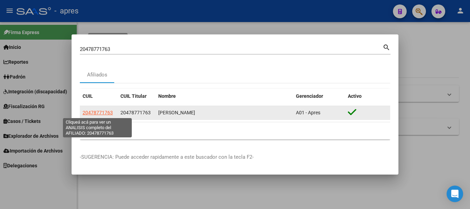
click at [94, 111] on span "20478771763" at bounding box center [98, 113] width 30 height 6
type textarea "20478771763"
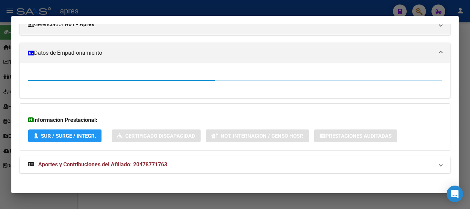
scroll to position [104, 0]
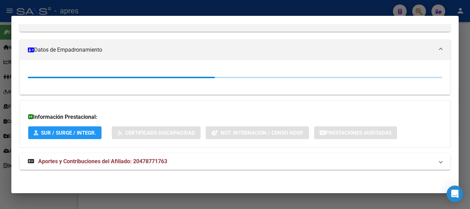
click at [168, 157] on mat-panel-title "Aportes y Contribuciones del Afiliado: 20478771763" at bounding box center [231, 161] width 406 height 8
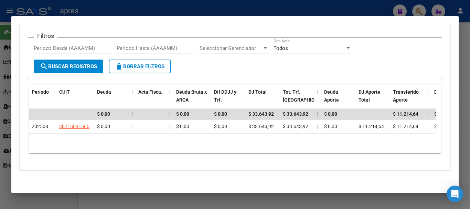
scroll to position [584, 0]
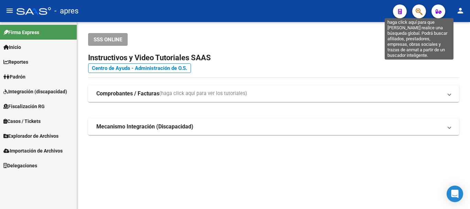
click at [416, 13] on icon "button" at bounding box center [419, 12] width 7 height 8
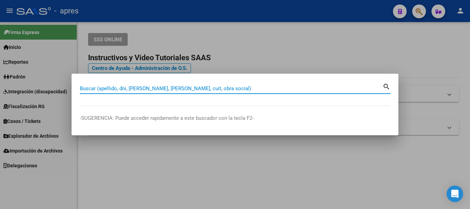
paste input "20363760075"
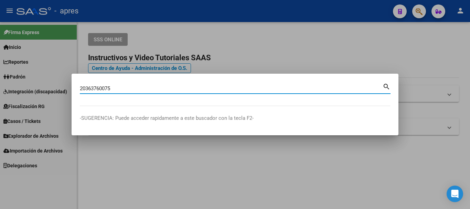
type input "20363760075"
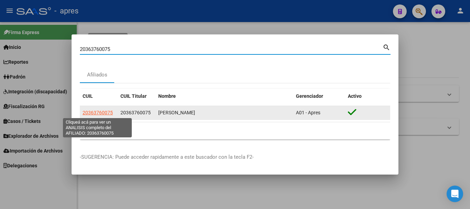
click at [106, 112] on span "20363760075" at bounding box center [98, 113] width 30 height 6
type textarea "20363760075"
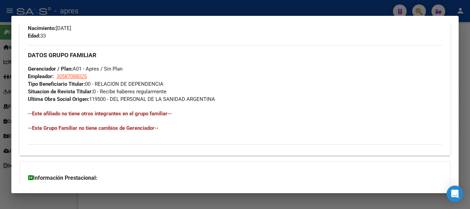
scroll to position [369, 0]
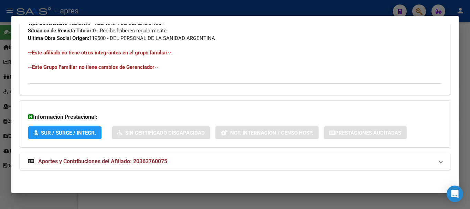
click at [153, 166] on mat-expansion-panel-header "Aportes y Contribuciones del Afiliado: 20363760075" at bounding box center [235, 161] width 431 height 17
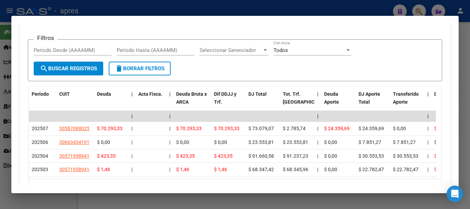
scroll to position [626, 0]
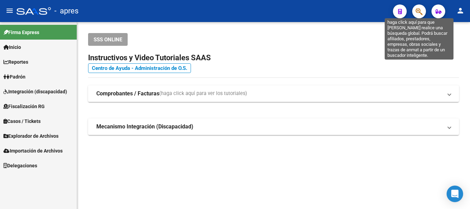
click at [422, 10] on icon "button" at bounding box center [419, 12] width 7 height 8
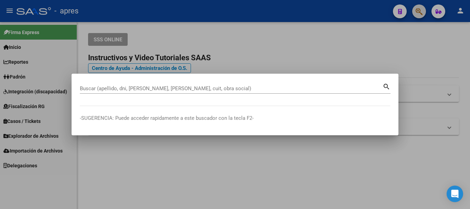
paste input "23438705074"
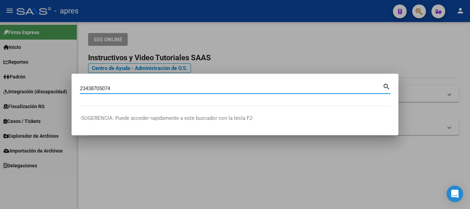
type input "23438705074"
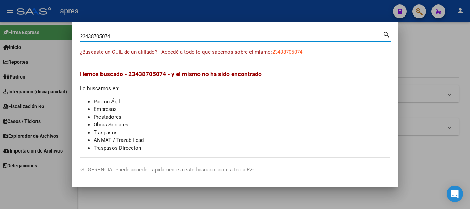
click at [286, 53] on span "23438705074" at bounding box center [287, 52] width 30 height 6
type textarea "23438705074"
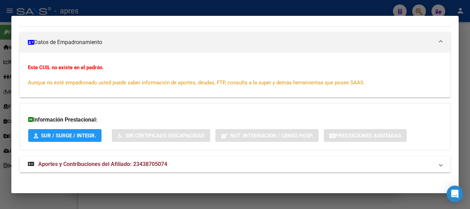
scroll to position [90, 0]
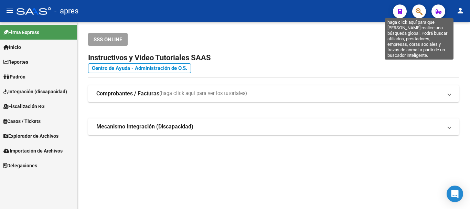
click at [419, 9] on icon "button" at bounding box center [419, 12] width 7 height 8
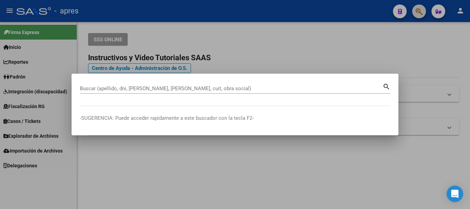
paste input "27426804129"
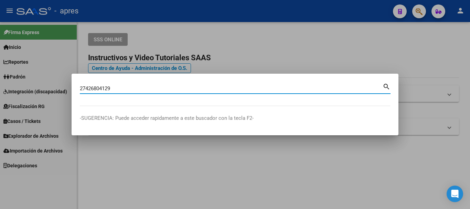
type input "27426804129"
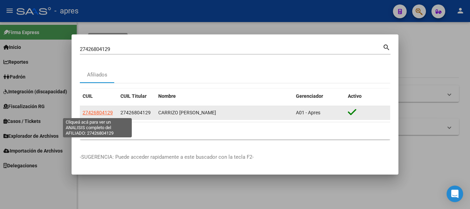
click at [96, 112] on span "27426804129" at bounding box center [98, 113] width 30 height 6
type textarea "27426804129"
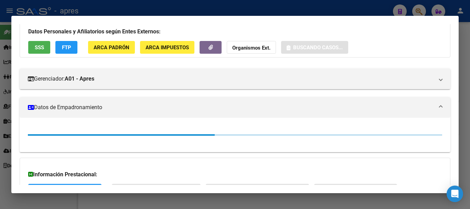
scroll to position [104, 0]
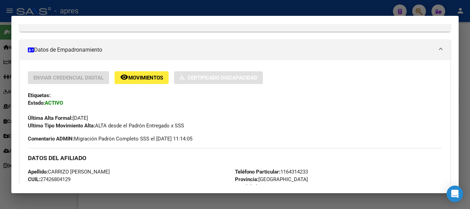
click at [249, 165] on div "DATOS DEL AFILIADO" at bounding box center [235, 158] width 415 height 20
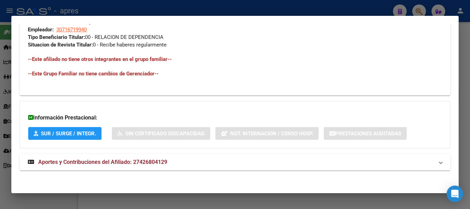
scroll to position [356, 0]
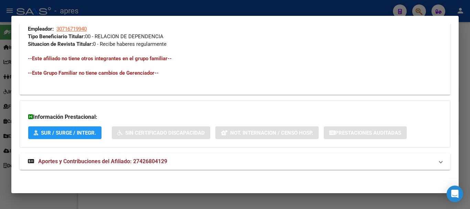
click at [249, 165] on mat-panel-title "Aportes y Contribuciones del Afiliado: 27426804129" at bounding box center [231, 161] width 406 height 8
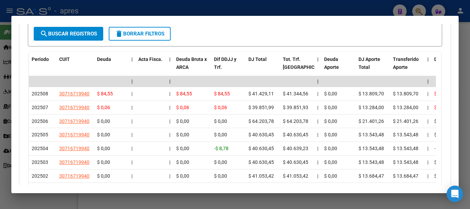
scroll to position [619, 0]
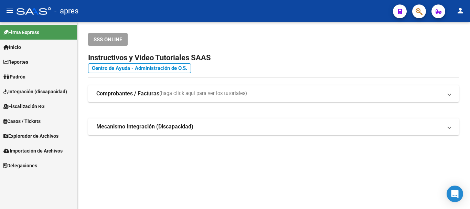
click at [416, 15] on icon "button" at bounding box center [419, 12] width 7 height 8
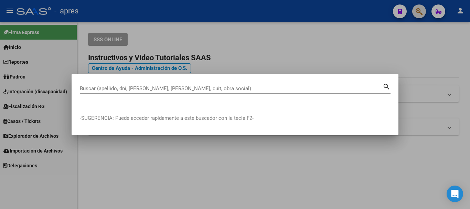
paste input "27416704487"
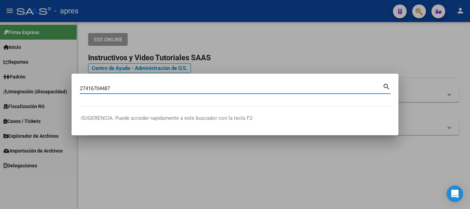
type input "27416704487"
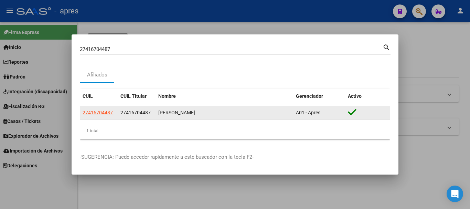
drag, startPoint x: 100, startPoint y: 118, endPoint x: 101, endPoint y: 114, distance: 3.5
click at [100, 117] on datatable-body-cell "27416704487" at bounding box center [99, 112] width 38 height 13
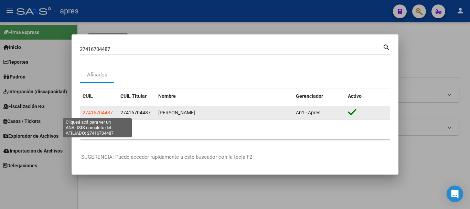
click at [101, 114] on span "27416704487" at bounding box center [98, 113] width 30 height 6
type textarea "27416704487"
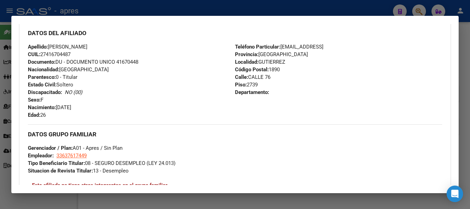
scroll to position [362, 0]
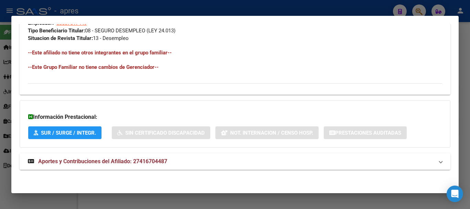
click at [156, 166] on mat-expansion-panel-header "Aportes y Contribuciones del Afiliado: 27416704487" at bounding box center [235, 161] width 431 height 17
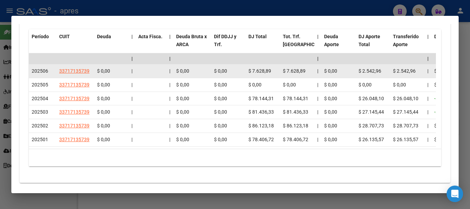
scroll to position [592, 0]
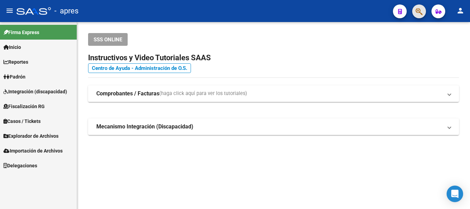
click at [423, 14] on button "button" at bounding box center [420, 11] width 14 height 14
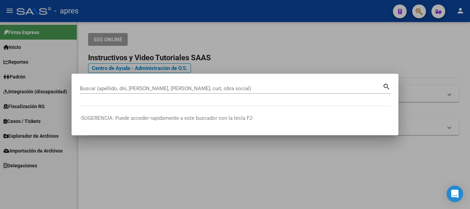
paste input "27955528374"
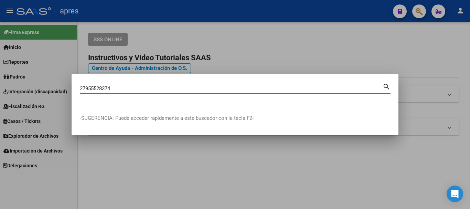
type input "27955528374"
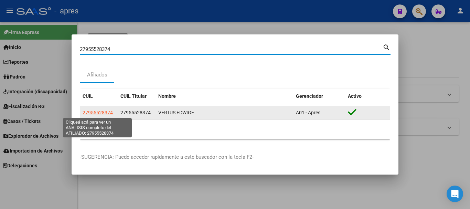
click at [95, 112] on span "27955528374" at bounding box center [98, 113] width 30 height 6
type textarea "27955528374"
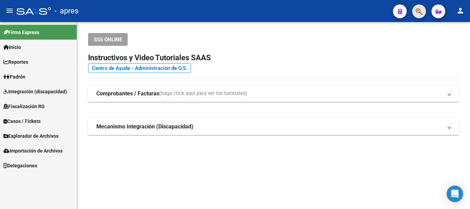
click at [424, 10] on button "button" at bounding box center [420, 11] width 14 height 14
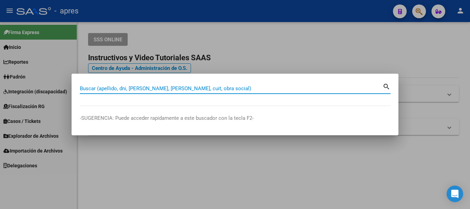
paste input "27955528374"
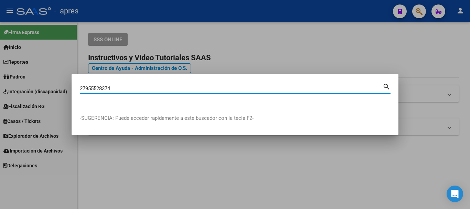
type input "27955528374"
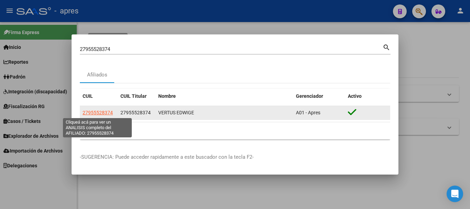
click at [100, 114] on span "27955528374" at bounding box center [98, 113] width 30 height 6
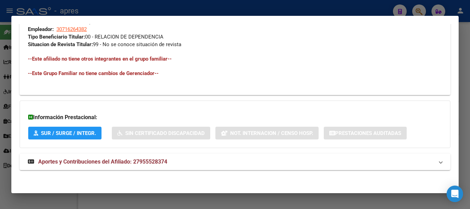
scroll to position [356, 0]
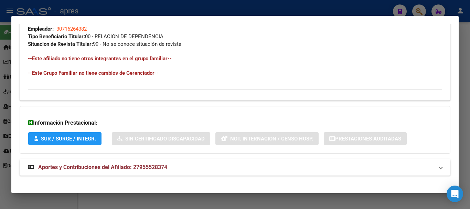
click at [162, 167] on span "Aportes y Contribuciones del Afiliado: 27955528374" at bounding box center [102, 167] width 129 height 7
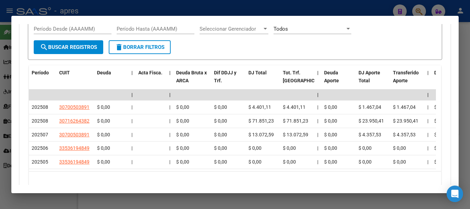
scroll to position [632, 0]
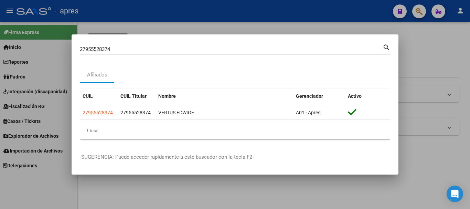
click at [416, 9] on div at bounding box center [235, 104] width 470 height 209
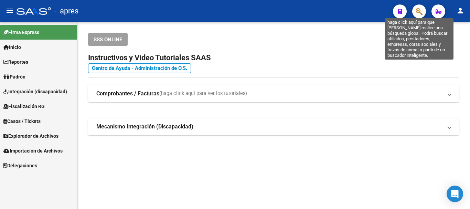
click at [416, 9] on icon "button" at bounding box center [419, 12] width 7 height 8
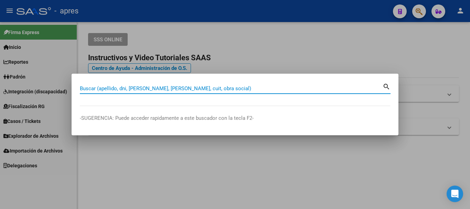
paste input "27426252797"
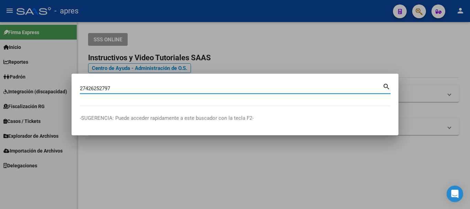
type input "27426252797"
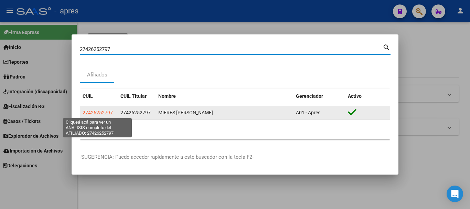
click at [107, 110] on span "27426252797" at bounding box center [98, 113] width 30 height 6
type textarea "27426252797"
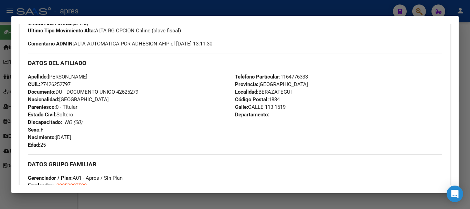
scroll to position [369, 0]
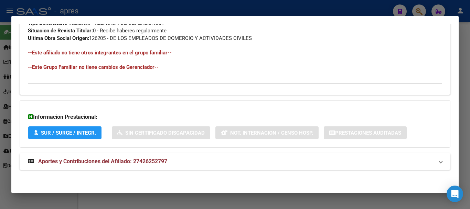
click at [151, 165] on strong "Aportes y Contribuciones del Afiliado: 27426252797" at bounding box center [97, 161] width 139 height 8
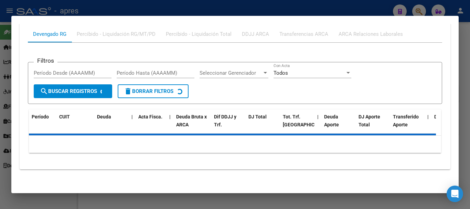
scroll to position [553, 0]
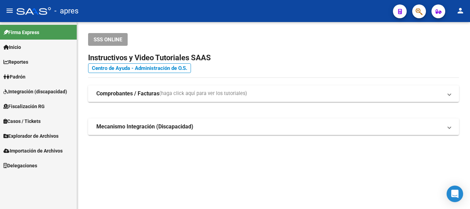
drag, startPoint x: 410, startPoint y: 16, endPoint x: 416, endPoint y: 15, distance: 5.3
click at [414, 15] on div at bounding box center [416, 11] width 19 height 14
click at [422, 12] on icon "button" at bounding box center [419, 12] width 7 height 8
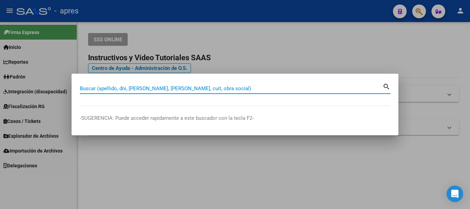
paste input "20378718792"
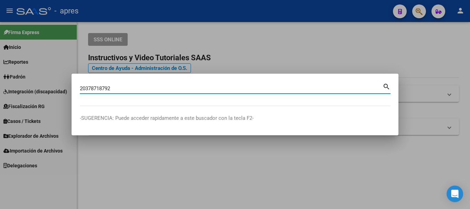
type input "20378718792"
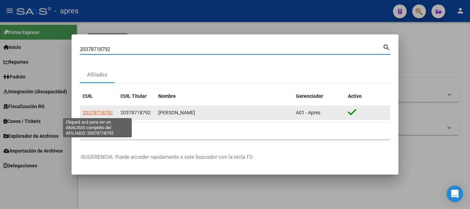
click at [105, 112] on span "20378718792" at bounding box center [98, 113] width 30 height 6
type textarea "20378718792"
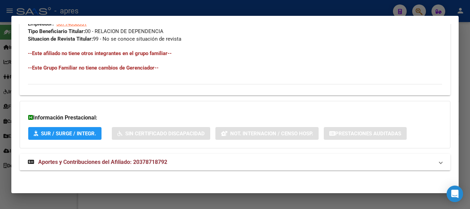
scroll to position [362, 0]
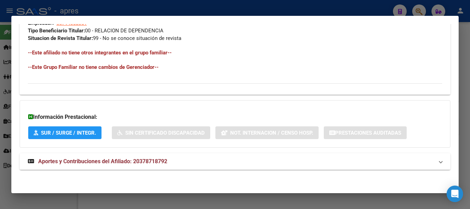
click at [271, 156] on mat-expansion-panel-header "Aportes y Contribuciones del Afiliado: 20378718792" at bounding box center [235, 161] width 431 height 17
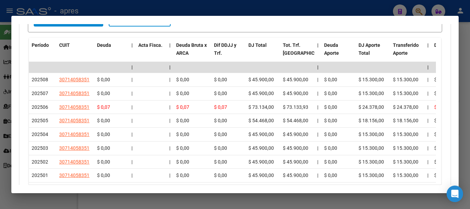
scroll to position [638, 0]
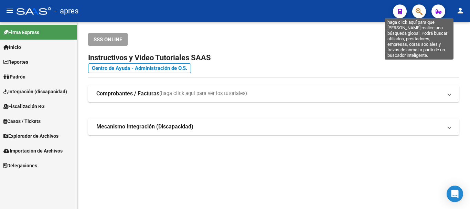
click at [420, 11] on icon "button" at bounding box center [419, 12] width 7 height 8
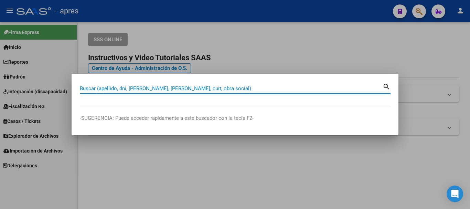
paste input "23426280469"
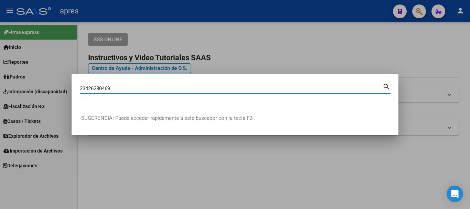
type input "23426280469"
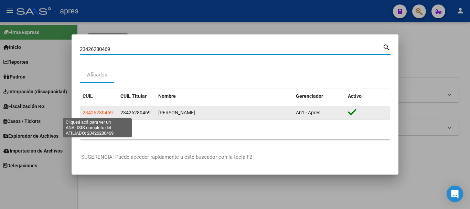
click at [105, 115] on span "23426280469" at bounding box center [98, 113] width 30 height 6
type textarea "23426280469"
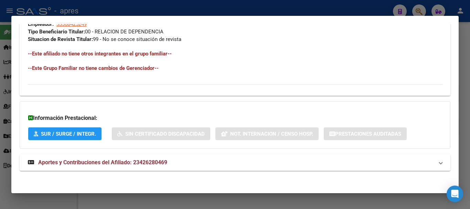
scroll to position [362, 0]
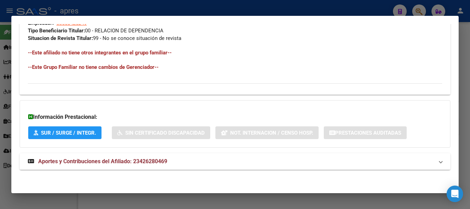
click at [272, 165] on mat-panel-title "Aportes y Contribuciones del Afiliado: 23426280469" at bounding box center [231, 161] width 406 height 8
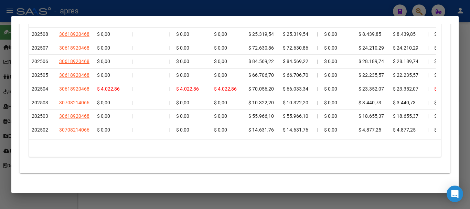
scroll to position [688, 0]
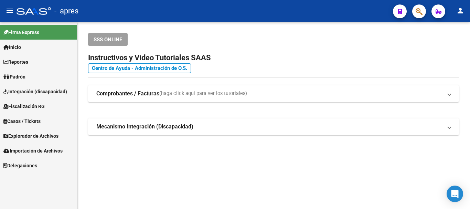
click at [423, 14] on button "button" at bounding box center [420, 11] width 14 height 14
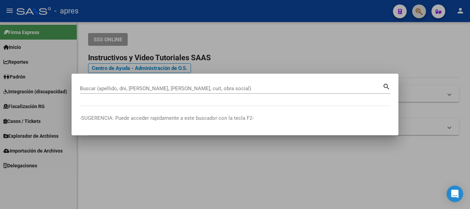
paste input "27460298062"
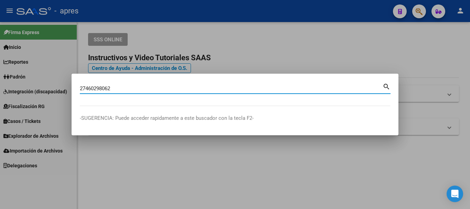
type input "27460298062"
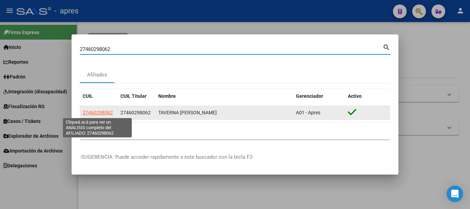
click at [112, 112] on span "27460298062" at bounding box center [98, 113] width 30 height 6
type textarea "27460298062"
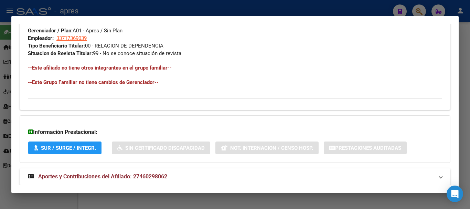
scroll to position [362, 0]
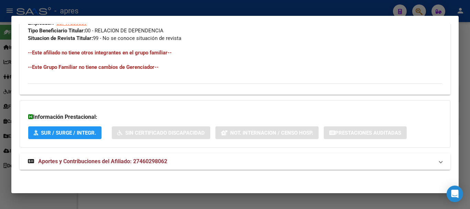
click at [195, 164] on mat-panel-title "Aportes y Contribuciones del Afiliado: 27460298062" at bounding box center [231, 161] width 406 height 8
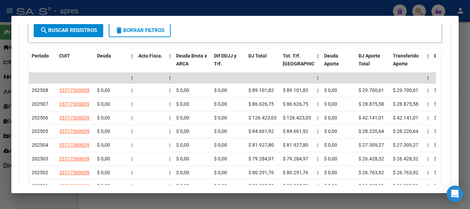
scroll to position [606, 0]
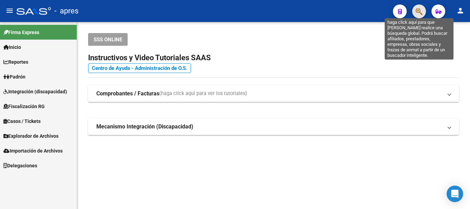
click at [421, 11] on icon "button" at bounding box center [419, 12] width 7 height 8
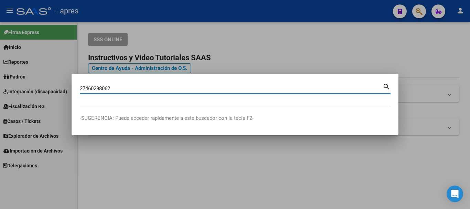
type input "27460298062"
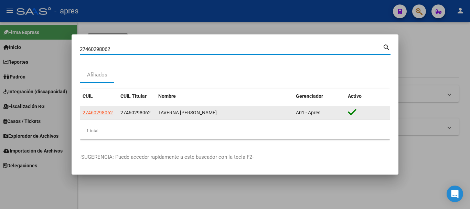
click at [107, 115] on span "27460298062" at bounding box center [98, 113] width 30 height 6
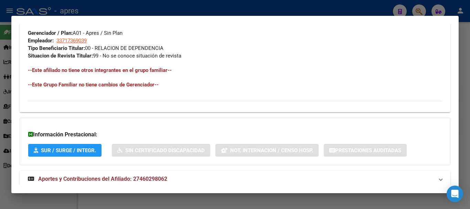
scroll to position [362, 0]
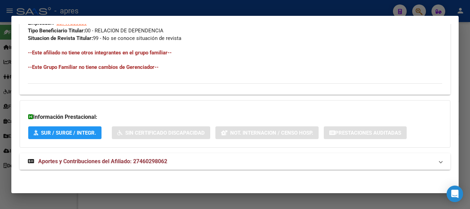
click at [144, 162] on span "Aportes y Contribuciones del Afiliado: 27460298062" at bounding box center [102, 161] width 129 height 7
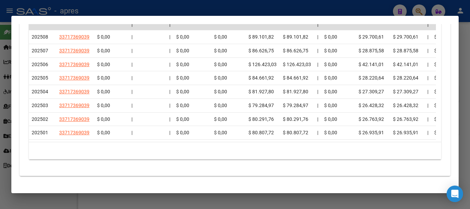
scroll to position [672, 0]
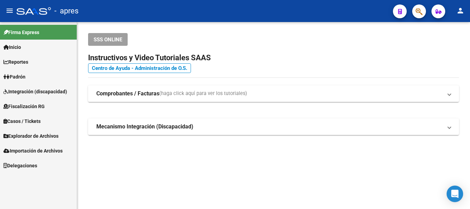
click at [421, 7] on span "button" at bounding box center [419, 11] width 7 height 14
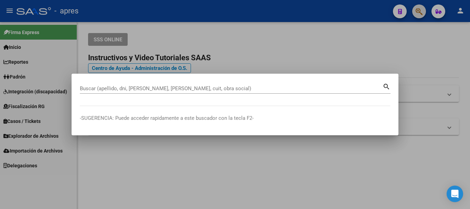
paste input "27470591663"
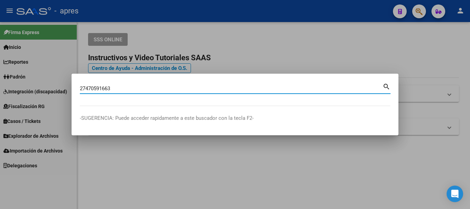
type input "27470591663"
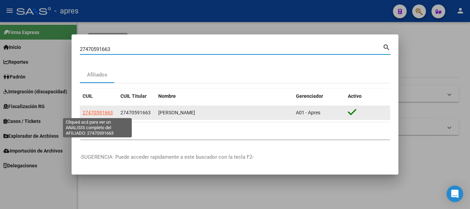
click at [96, 111] on span "27470591663" at bounding box center [98, 113] width 30 height 6
type textarea "27470591663"
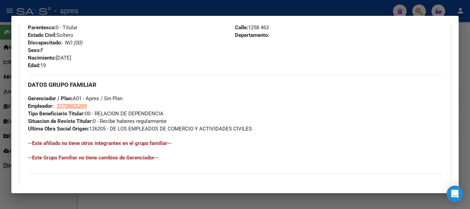
scroll to position [369, 0]
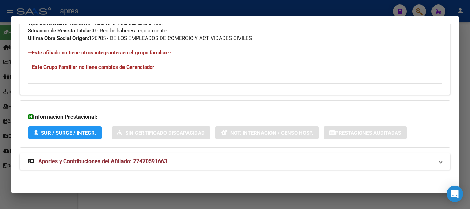
click at [191, 161] on mat-panel-title "Aportes y Contribuciones del Afiliado: 27470591663" at bounding box center [231, 161] width 406 height 8
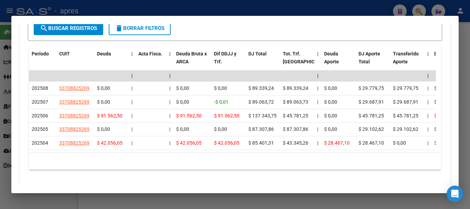
scroll to position [605, 0]
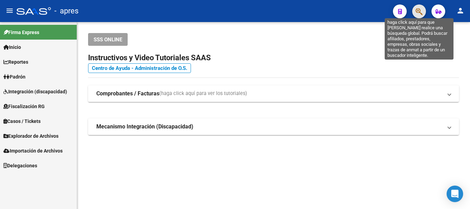
click at [416, 12] on icon "button" at bounding box center [419, 12] width 7 height 8
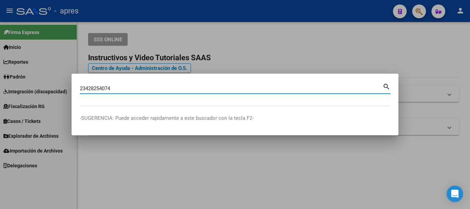
type input "23428254074"
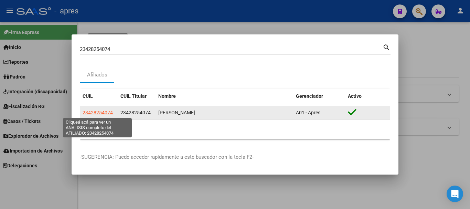
click at [106, 112] on span "23428254074" at bounding box center [98, 113] width 30 height 6
type textarea "23428254074"
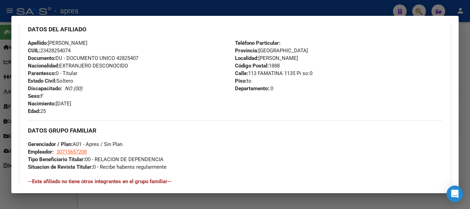
scroll to position [362, 0]
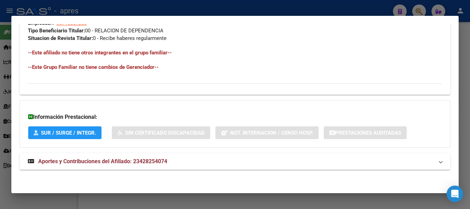
click at [139, 165] on strong "Aportes y Contribuciones del Afiliado: 23428254074" at bounding box center [97, 161] width 139 height 8
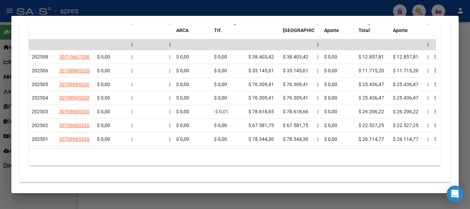
scroll to position [660, 0]
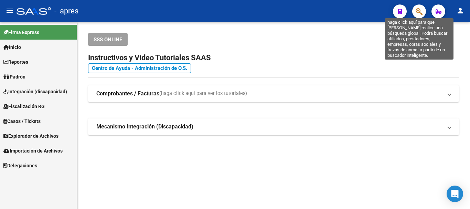
click at [422, 14] on icon "button" at bounding box center [419, 12] width 7 height 8
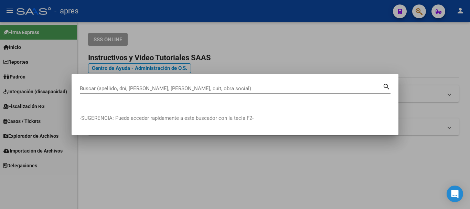
paste input "20430148819"
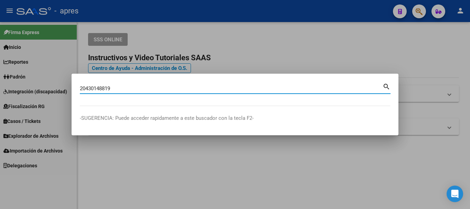
type input "20430148819"
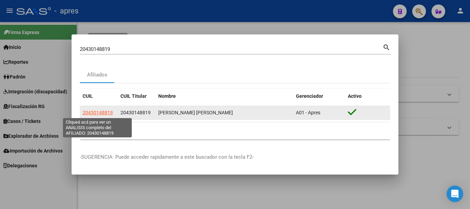
click at [109, 114] on span "20430148819" at bounding box center [98, 113] width 30 height 6
type textarea "20430148819"
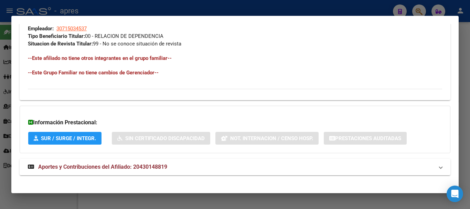
scroll to position [362, 0]
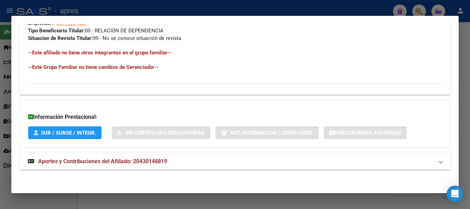
click at [91, 154] on mat-expansion-panel-header "Aportes y Contribuciones del Afiliado: 20430148819" at bounding box center [235, 161] width 431 height 17
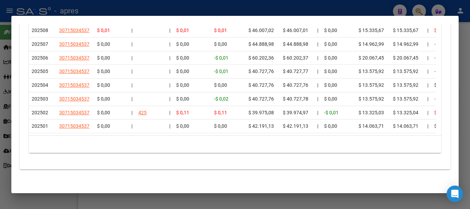
scroll to position [637, 0]
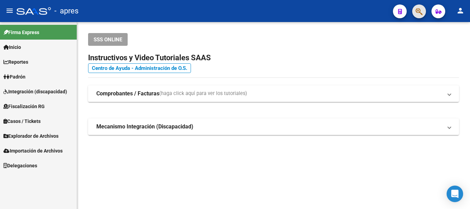
click at [422, 6] on span "button" at bounding box center [419, 11] width 7 height 14
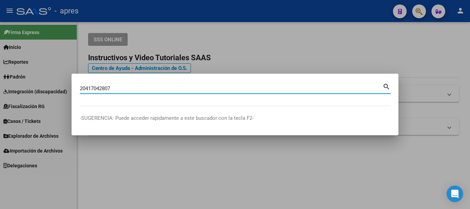
type input "20417042807"
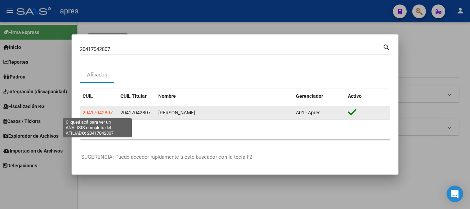
click at [108, 114] on span "20417042807" at bounding box center [98, 113] width 30 height 6
type textarea "20417042807"
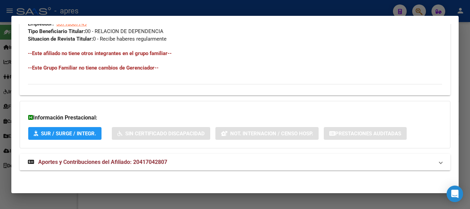
scroll to position [362, 0]
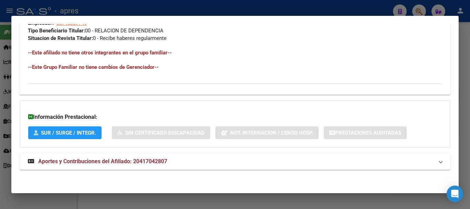
click at [132, 167] on mat-expansion-panel-header "Aportes y Contribuciones del Afiliado: 20417042807" at bounding box center [235, 161] width 431 height 17
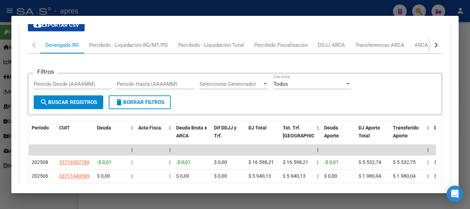
scroll to position [632, 0]
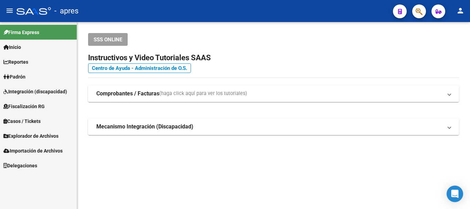
click at [426, 8] on app-search-popup at bounding box center [420, 10] width 14 height 9
click at [420, 9] on icon "button" at bounding box center [419, 12] width 7 height 8
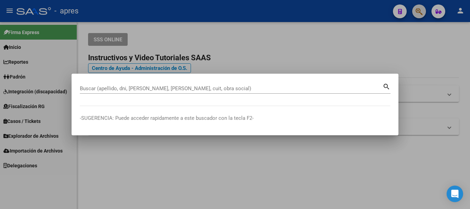
paste input "20424132870"
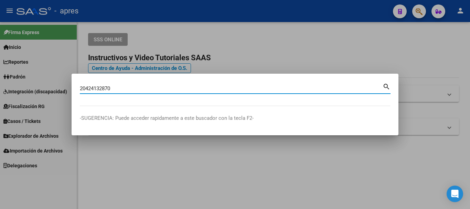
type input "20424132870"
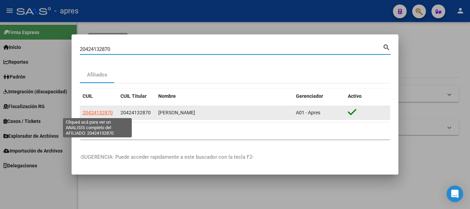
click at [100, 112] on span "20424132870" at bounding box center [98, 113] width 30 height 6
type textarea "20424132870"
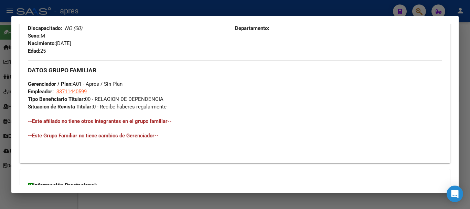
scroll to position [362, 0]
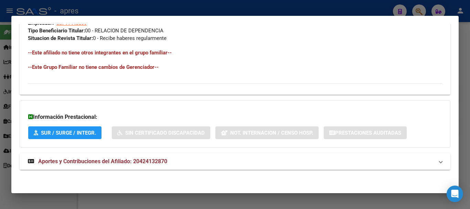
click at [210, 160] on mat-panel-title "Aportes y Contribuciones del Afiliado: 20424132870" at bounding box center [231, 161] width 406 height 8
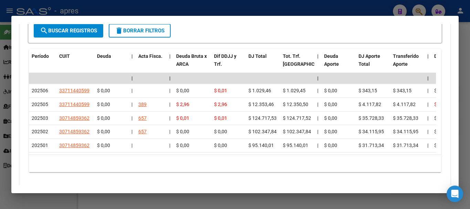
scroll to position [632, 0]
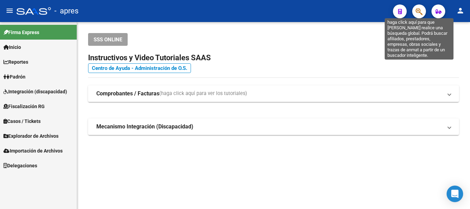
click at [421, 14] on icon "button" at bounding box center [419, 12] width 7 height 8
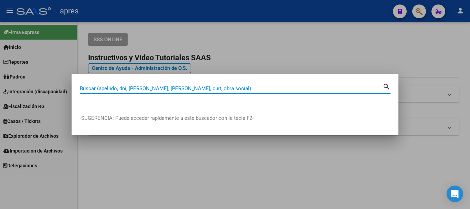
paste input "27441857476"
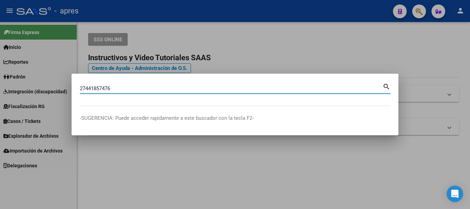
type input "27441857476"
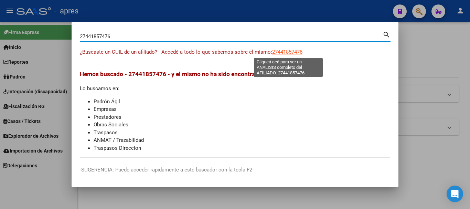
click at [294, 53] on span "27441857476" at bounding box center [287, 52] width 30 height 6
type textarea "27441857476"
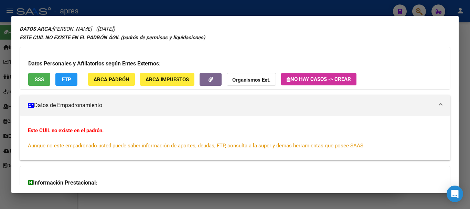
scroll to position [34, 0]
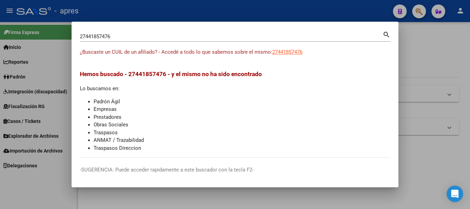
click at [425, 10] on div at bounding box center [235, 104] width 470 height 209
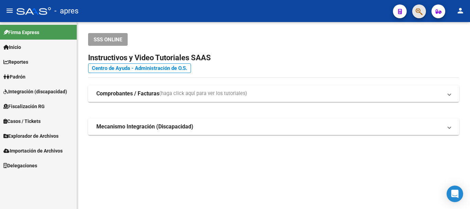
click at [425, 10] on button "button" at bounding box center [420, 11] width 14 height 14
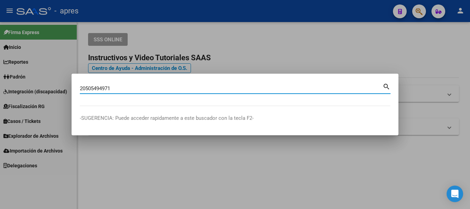
type input "20505494971"
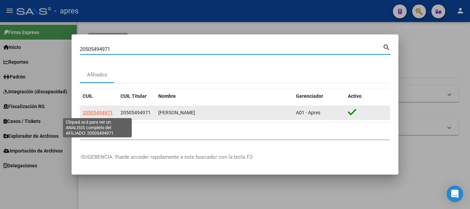
click at [105, 114] on span "20505494971" at bounding box center [98, 113] width 30 height 6
type textarea "20505494971"
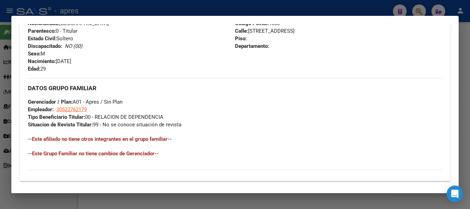
scroll to position [362, 0]
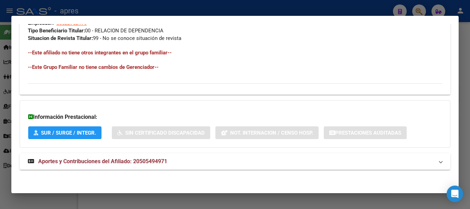
click at [116, 164] on span "Aportes y Contribuciones del Afiliado: 20505494971" at bounding box center [102, 161] width 129 height 7
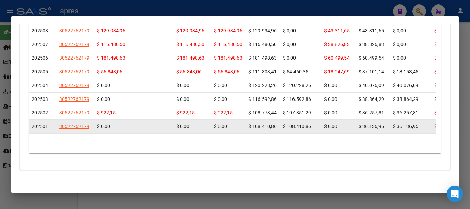
scroll to position [654, 0]
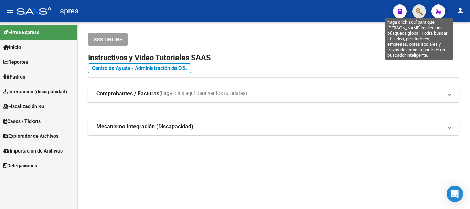
click at [419, 10] on icon "button" at bounding box center [419, 12] width 7 height 8
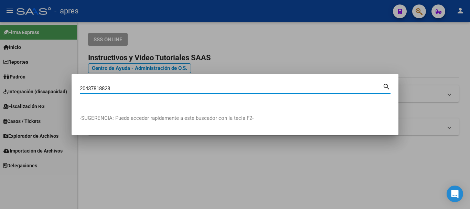
type input "20437818828"
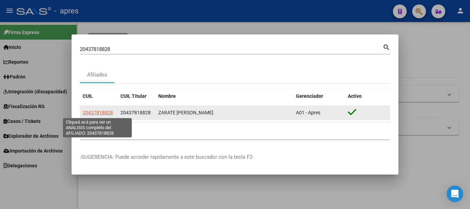
click at [100, 112] on span "20437818828" at bounding box center [98, 113] width 30 height 6
type textarea "20437818828"
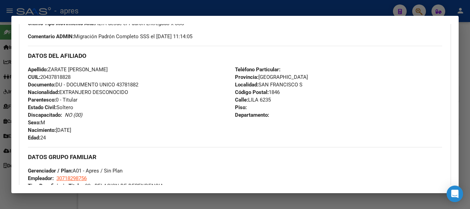
scroll to position [362, 0]
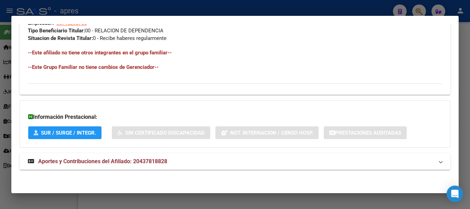
click at [244, 168] on mat-expansion-panel-header "Aportes y Contribuciones del Afiliado: 20437818828" at bounding box center [235, 161] width 431 height 17
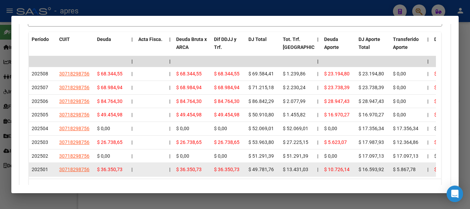
scroll to position [606, 0]
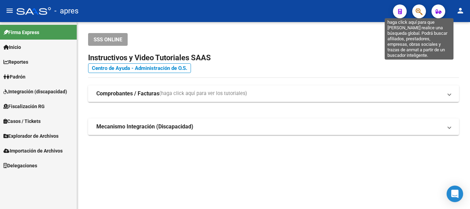
click at [421, 11] on icon "button" at bounding box center [419, 12] width 7 height 8
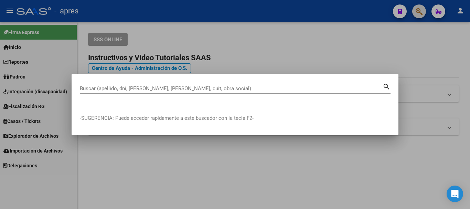
paste input "20437818828"
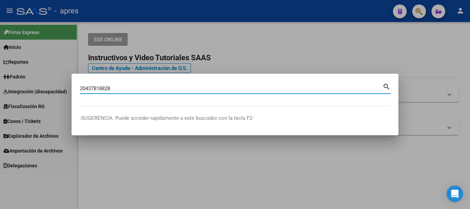
type input "20437818828"
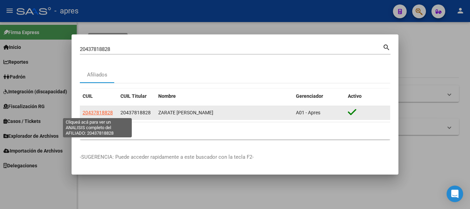
click at [102, 111] on span "20437818828" at bounding box center [98, 113] width 30 height 6
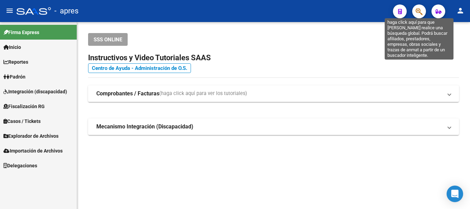
click at [418, 11] on icon "button" at bounding box center [419, 12] width 7 height 8
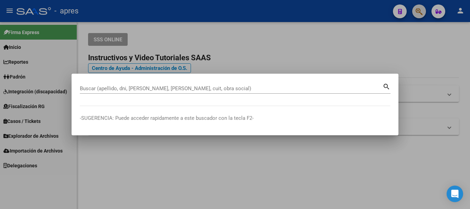
paste input "20406771998"
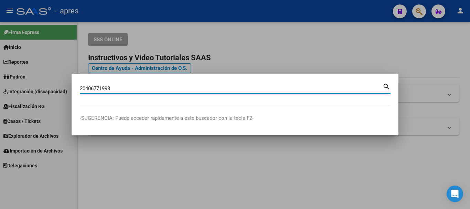
type input "20406771998"
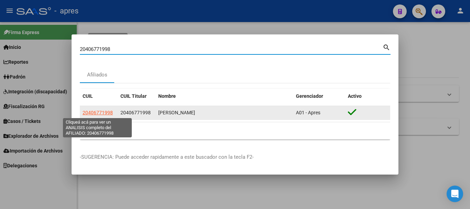
click at [103, 112] on span "20406771998" at bounding box center [98, 113] width 30 height 6
type textarea "20406771998"
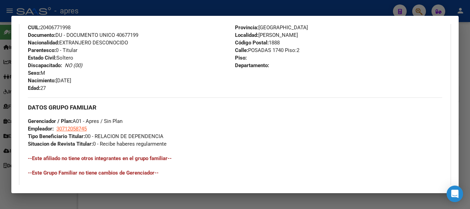
scroll to position [362, 0]
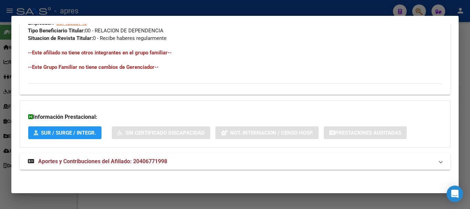
click at [129, 161] on span "Aportes y Contribuciones del Afiliado: 20406771998" at bounding box center [102, 161] width 129 height 7
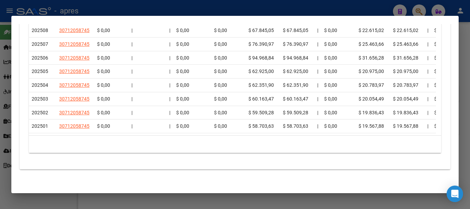
scroll to position [640, 0]
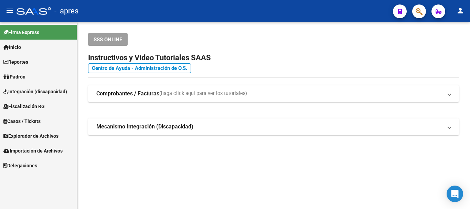
click at [44, 132] on span "Explorador de Archivos" at bounding box center [30, 136] width 55 height 8
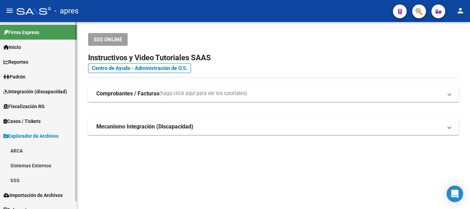
click at [19, 150] on link "ARCA" at bounding box center [38, 150] width 77 height 15
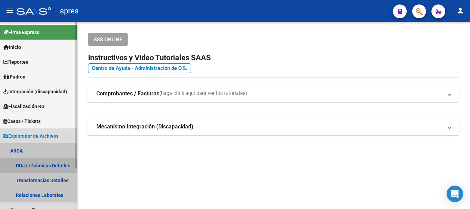
click at [37, 163] on link "DDJJ / Nóminas Detalles" at bounding box center [38, 165] width 77 height 15
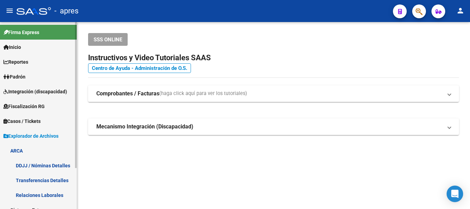
click at [37, 180] on link "Transferencias Detalles" at bounding box center [38, 180] width 77 height 15
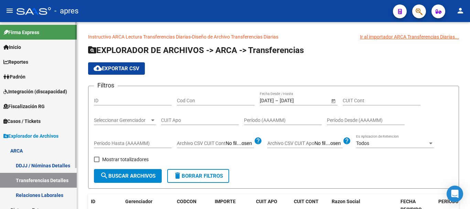
click at [37, 180] on link "Transferencias Detalles" at bounding box center [38, 180] width 77 height 15
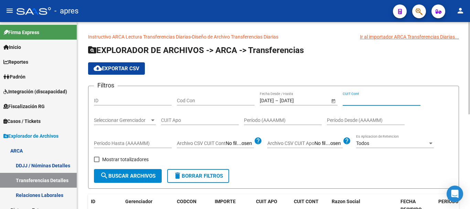
click at [362, 100] on input "CUIT Cont" at bounding box center [382, 101] width 78 height 6
paste input "20-40677199-8"
type input "20-40677199-8"
click at [334, 99] on span "Open calendar" at bounding box center [333, 101] width 17 height 17
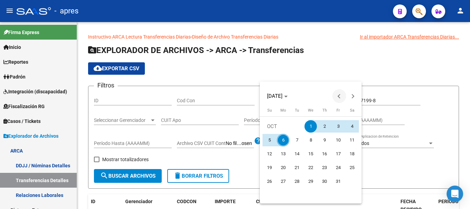
click at [337, 99] on span "Previous month" at bounding box center [340, 96] width 14 height 14
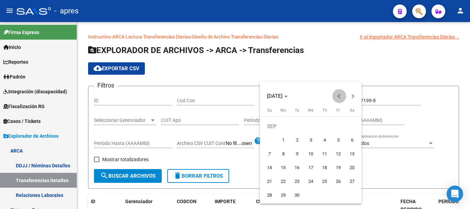
click at [337, 99] on span "Previous month" at bounding box center [340, 96] width 14 height 14
drag, startPoint x: 298, startPoint y: 137, endPoint x: 376, endPoint y: 87, distance: 92.4
click at [305, 135] on tr "1 2 3 4 5" at bounding box center [311, 140] width 96 height 14
click at [294, 138] on span "1" at bounding box center [297, 140] width 12 height 12
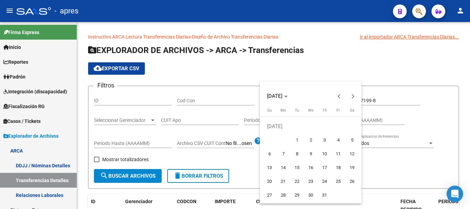
type input "[DATE]"
click at [355, 95] on span "Next month" at bounding box center [353, 96] width 14 height 14
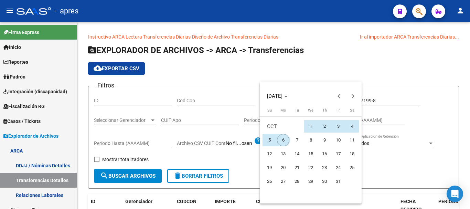
click at [288, 135] on button "6" at bounding box center [284, 140] width 14 height 14
type input "[DATE]"
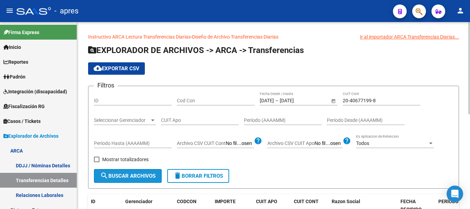
click at [124, 176] on span "search Buscar Archivos" at bounding box center [127, 176] width 55 height 6
click at [330, 101] on span "Open calendar" at bounding box center [333, 101] width 17 height 17
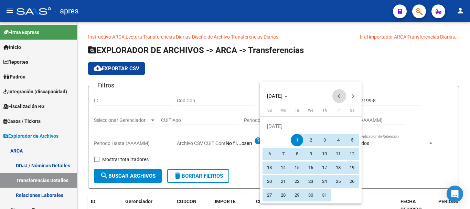
click at [341, 96] on button "Previous month" at bounding box center [340, 96] width 14 height 14
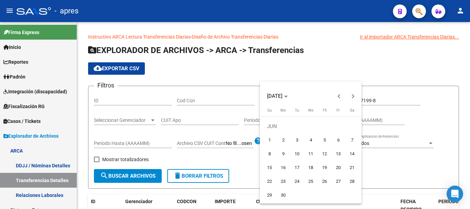
drag, startPoint x: 268, startPoint y: 144, endPoint x: 313, endPoint y: 121, distance: 51.0
click at [268, 144] on span "1" at bounding box center [269, 140] width 12 height 12
type input "[DATE]"
click at [355, 97] on span "Next month" at bounding box center [353, 96] width 14 height 14
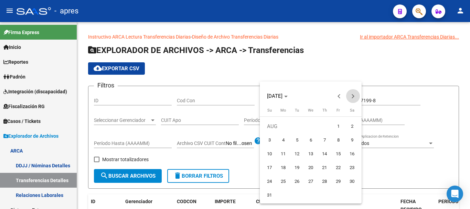
click at [355, 97] on span "Next month" at bounding box center [353, 96] width 14 height 14
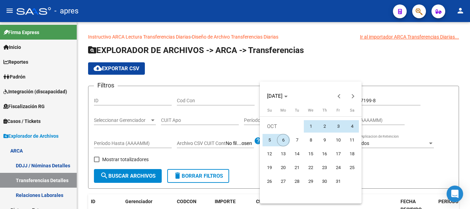
click at [283, 138] on span "6" at bounding box center [283, 140] width 12 height 12
type input "[DATE]"
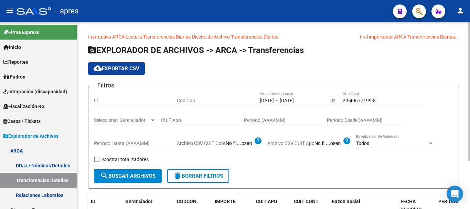
click at [150, 173] on span "search Buscar Archivos" at bounding box center [127, 176] width 55 height 6
click at [184, 123] on div "CUIT Apo" at bounding box center [200, 118] width 78 height 14
click at [189, 119] on input "CUIT Apo" at bounding box center [200, 120] width 78 height 6
paste input "20-40677199-8"
type input "20-40677199-8"
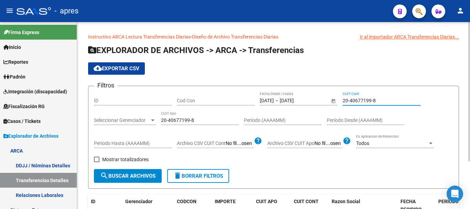
drag, startPoint x: 358, startPoint y: 98, endPoint x: 335, endPoint y: 98, distance: 22.4
click at [335, 98] on div "Filtros ID Cod Con [DATE] [DATE] – [DATE] Fecha fin Fecha Desde / Hasta 20-4067…" at bounding box center [274, 130] width 360 height 77
click at [151, 178] on span "search Buscar Archivos" at bounding box center [127, 176] width 55 height 6
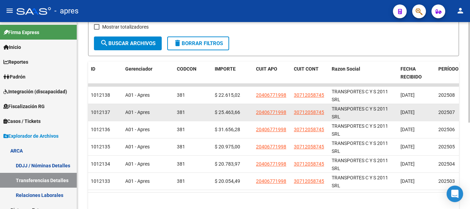
scroll to position [138, 0]
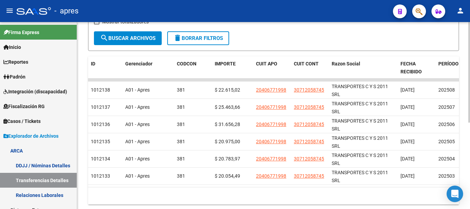
drag, startPoint x: 191, startPoint y: 194, endPoint x: 320, endPoint y: 195, distance: 129.1
click at [320, 195] on div "10 total 1" at bounding box center [273, 195] width 371 height 17
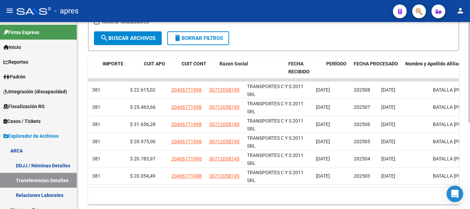
scroll to position [0, 125]
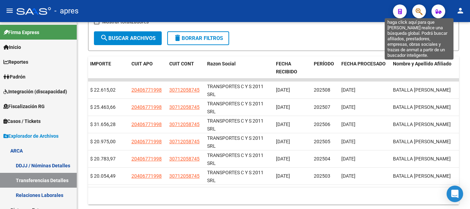
click at [420, 11] on icon "button" at bounding box center [419, 12] width 7 height 8
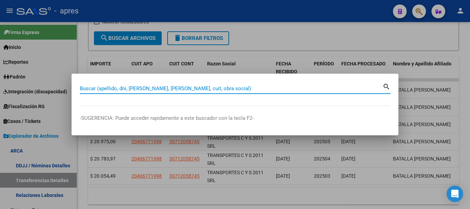
paste input "20406771998"
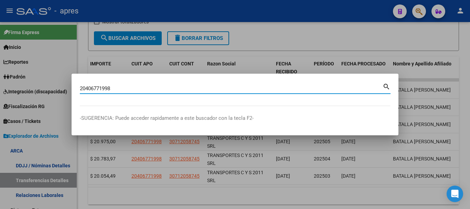
type input "20406771998"
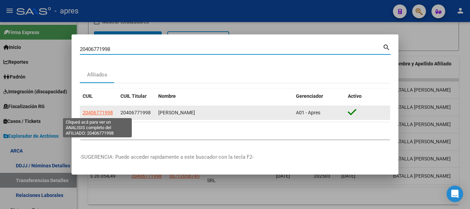
click at [93, 112] on span "20406771998" at bounding box center [98, 113] width 30 height 6
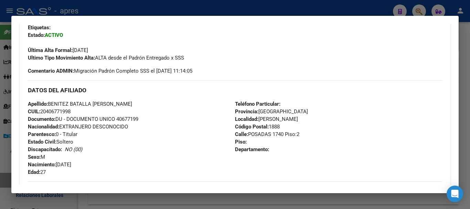
scroll to position [362, 0]
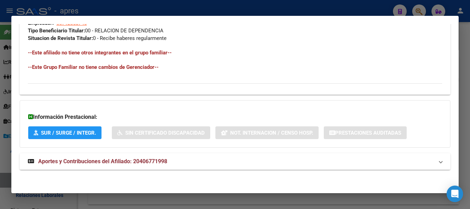
click at [193, 161] on mat-panel-title "Aportes y Contribuciones del Afiliado: 20406771998" at bounding box center [231, 161] width 406 height 8
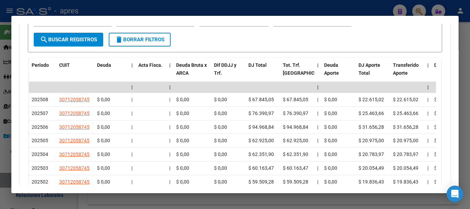
scroll to position [603, 0]
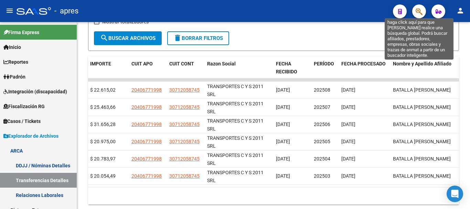
click at [418, 10] on icon "button" at bounding box center [419, 12] width 7 height 8
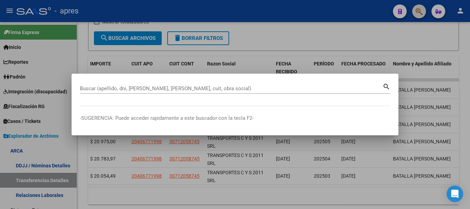
paste input "20406515924"
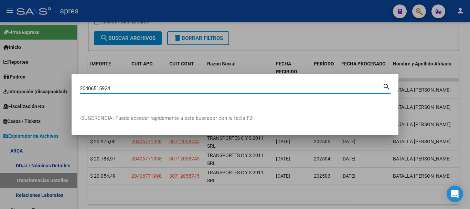
type input "20406515924"
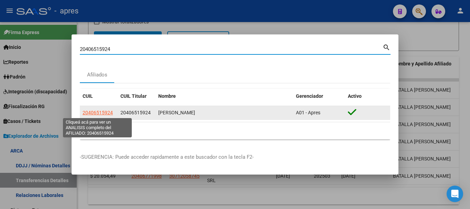
click at [108, 115] on span "20406515924" at bounding box center [98, 113] width 30 height 6
type textarea "20406515924"
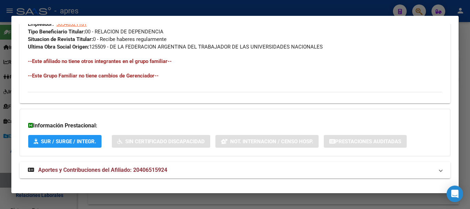
scroll to position [369, 0]
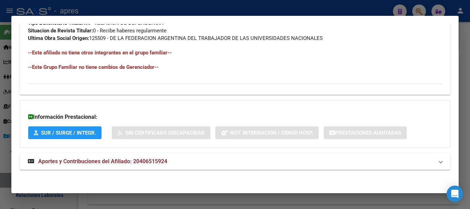
click at [138, 160] on span "Aportes y Contribuciones del Afiliado: 20406515924" at bounding box center [102, 161] width 129 height 7
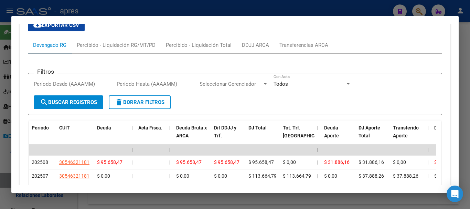
scroll to position [640, 0]
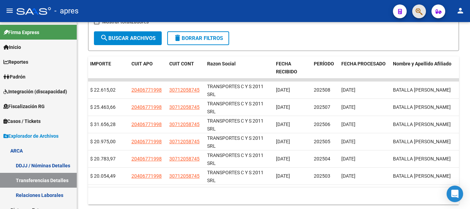
click at [416, 7] on button "button" at bounding box center [420, 11] width 14 height 14
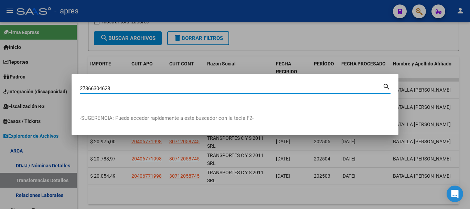
type input "27366304628"
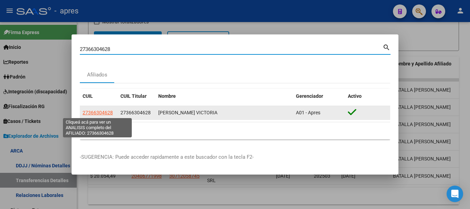
click at [102, 115] on span "27366304628" at bounding box center [98, 113] width 30 height 6
type textarea "27366304628"
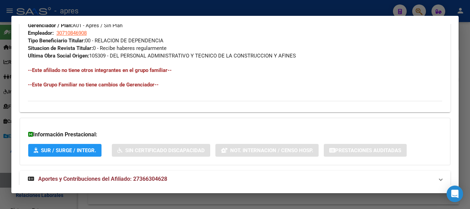
scroll to position [369, 0]
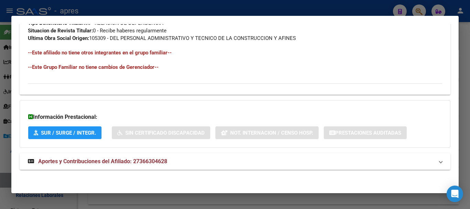
click at [186, 157] on mat-panel-title "Aportes y Contribuciones del Afiliado: 27366304628" at bounding box center [231, 161] width 406 height 8
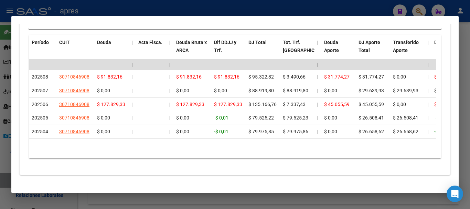
scroll to position [640, 0]
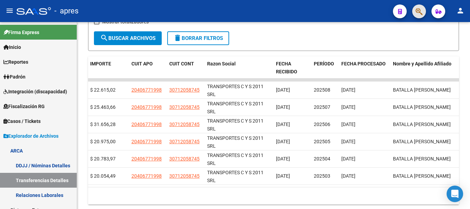
click at [423, 10] on button "button" at bounding box center [420, 11] width 14 height 14
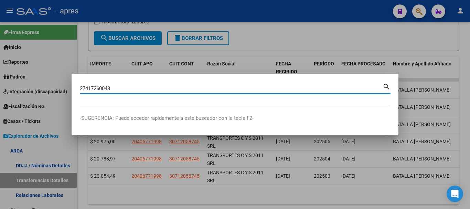
type input "27417260043"
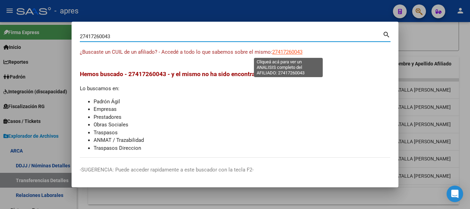
click at [289, 49] on span "27417260043" at bounding box center [287, 52] width 30 height 6
type textarea "27417260043"
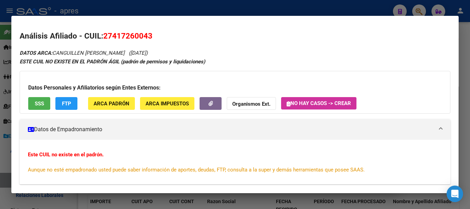
scroll to position [0, 125]
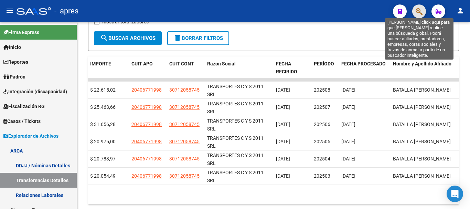
click at [421, 11] on icon "button" at bounding box center [419, 12] width 7 height 8
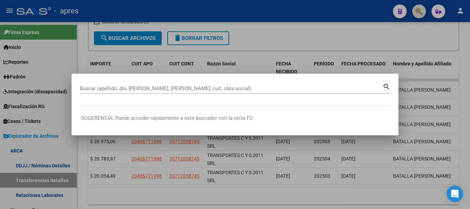
paste input "20399246505"
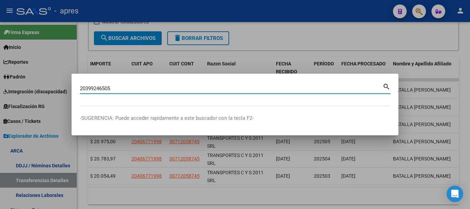
type input "20399246505"
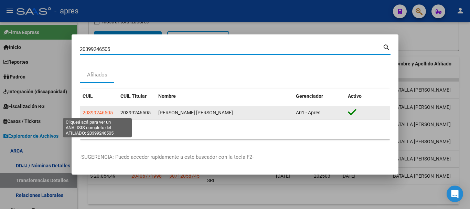
click at [106, 111] on span "20399246505" at bounding box center [98, 113] width 30 height 6
type textarea "20399246505"
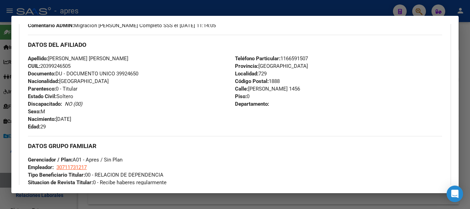
scroll to position [362, 0]
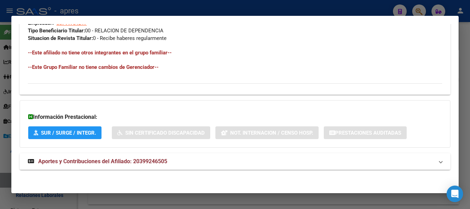
click at [122, 167] on mat-expansion-panel-header "Aportes y Contribuciones del Afiliado: 20399246505" at bounding box center [235, 161] width 431 height 17
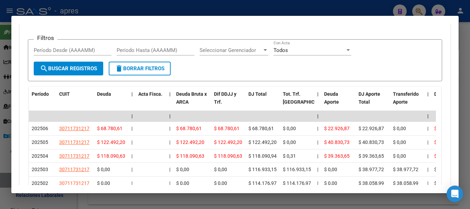
scroll to position [646, 0]
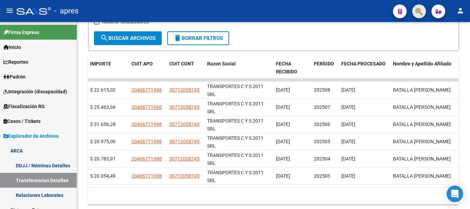
click at [426, 9] on button "button" at bounding box center [420, 11] width 14 height 14
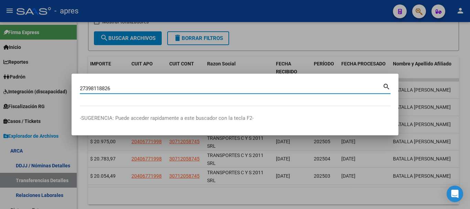
type input "27398118826"
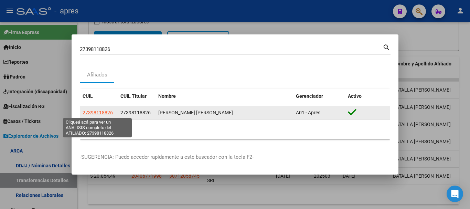
click at [106, 112] on span "27398118826" at bounding box center [98, 113] width 30 height 6
type textarea "27398118826"
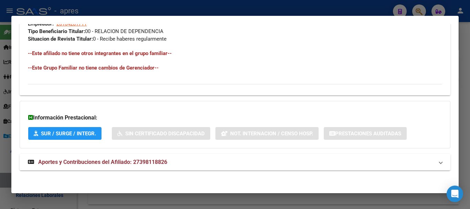
scroll to position [362, 0]
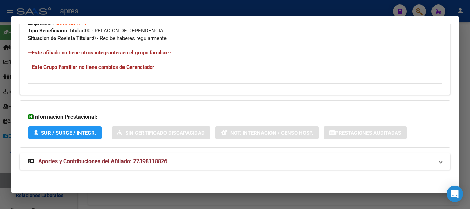
click at [171, 159] on mat-panel-title "Aportes y Contribuciones del Afiliado: 27398118826" at bounding box center [231, 161] width 406 height 8
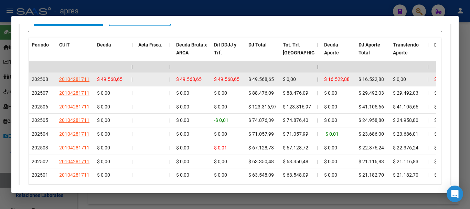
scroll to position [606, 0]
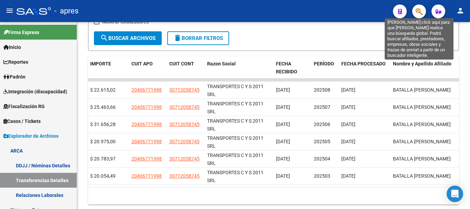
click at [423, 13] on icon "button" at bounding box center [419, 12] width 7 height 8
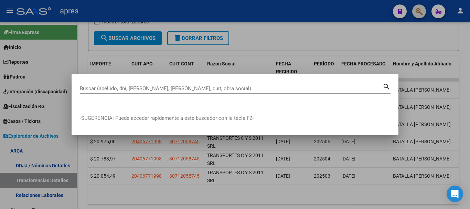
paste input "20391549649"
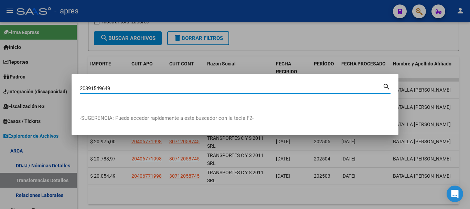
type input "20391549649"
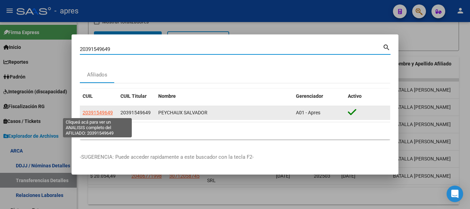
click at [110, 111] on span "20391549649" at bounding box center [98, 113] width 30 height 6
type textarea "20391549649"
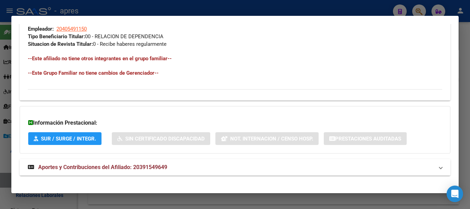
scroll to position [362, 0]
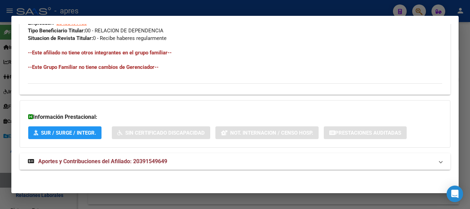
click at [206, 167] on mat-expansion-panel-header "Aportes y Contribuciones del Afiliado: 20391549649" at bounding box center [235, 161] width 431 height 17
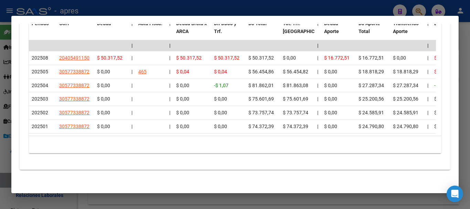
scroll to position [646, 0]
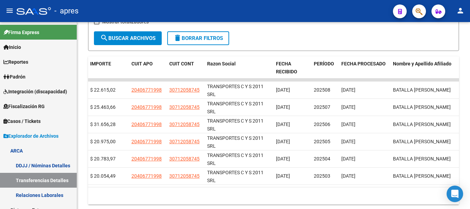
click at [415, 13] on button "button" at bounding box center [420, 11] width 14 height 14
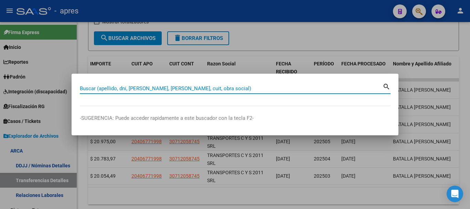
paste input "20425915933"
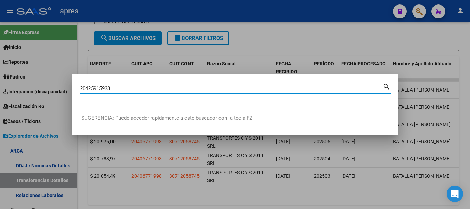
type input "20425915933"
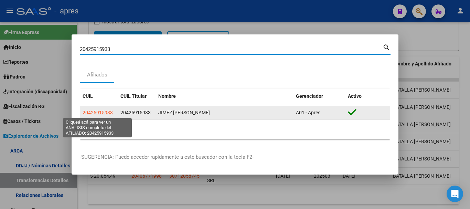
click at [91, 114] on span "20425915933" at bounding box center [98, 113] width 30 height 6
type textarea "20425915933"
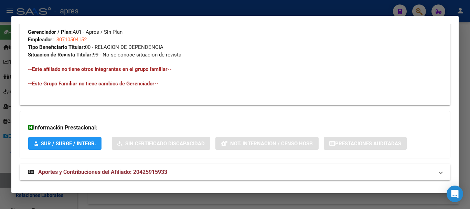
scroll to position [356, 0]
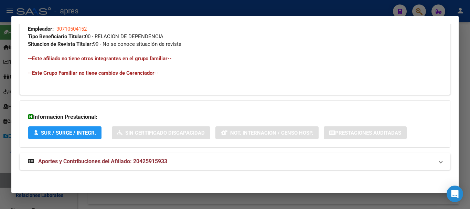
click at [268, 162] on mat-panel-title "Aportes y Contribuciones del Afiliado: 20425915933" at bounding box center [231, 161] width 406 height 8
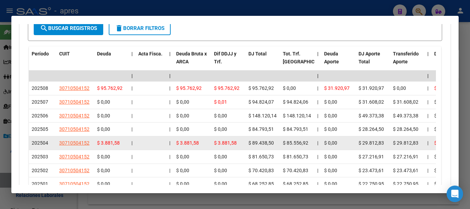
scroll to position [606, 0]
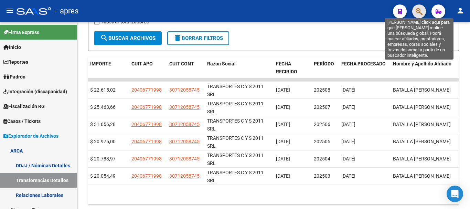
click at [417, 10] on icon "button" at bounding box center [419, 12] width 7 height 8
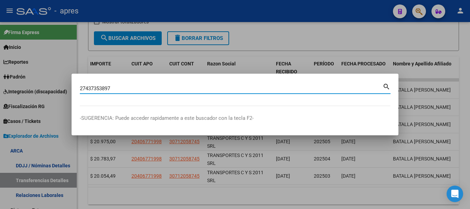
type input "27437353897"
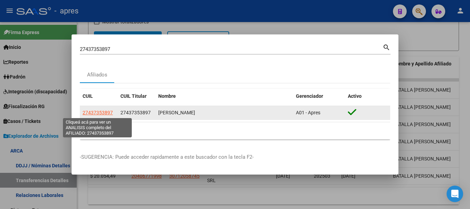
click at [105, 113] on span "27437353897" at bounding box center [98, 113] width 30 height 6
type textarea "27437353897"
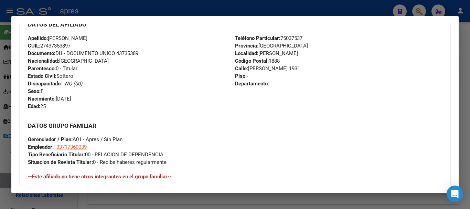
scroll to position [362, 0]
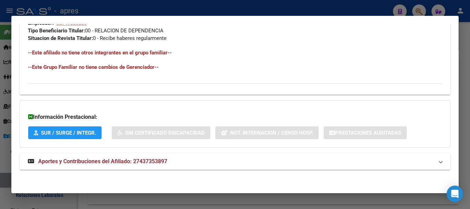
click at [252, 154] on mat-expansion-panel-header "Aportes y Contribuciones del Afiliado: 27437353897" at bounding box center [235, 161] width 431 height 17
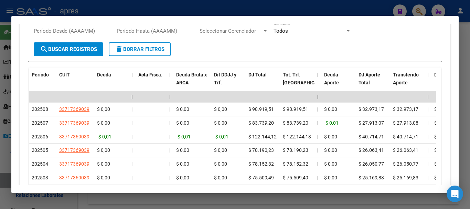
scroll to position [603, 0]
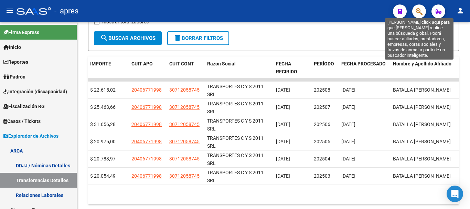
click at [418, 12] on icon "button" at bounding box center [419, 12] width 7 height 8
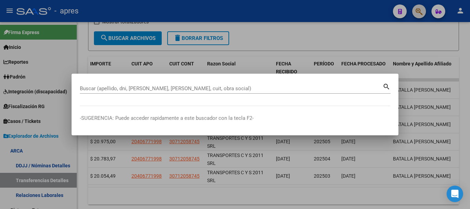
paste input "27437353897"
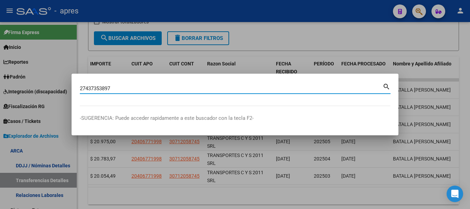
type input "27437353897"
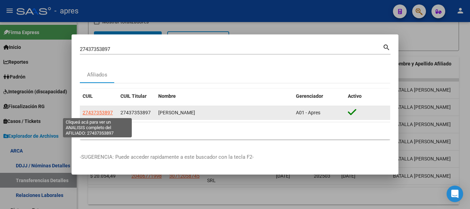
click at [97, 113] on span "27437353897" at bounding box center [98, 113] width 30 height 6
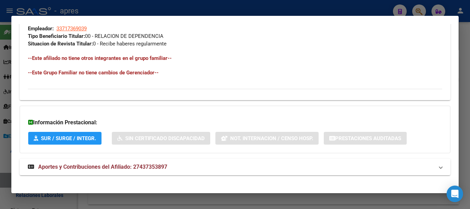
scroll to position [362, 0]
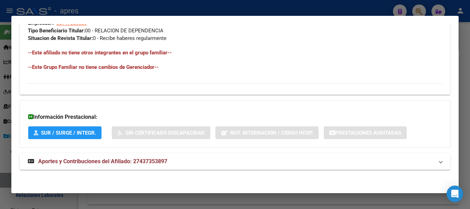
click at [207, 162] on mat-panel-title "Aportes y Contribuciones del Afiliado: 27437353897" at bounding box center [231, 161] width 406 height 8
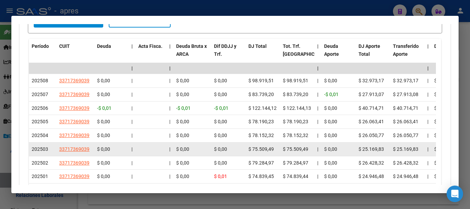
scroll to position [637, 0]
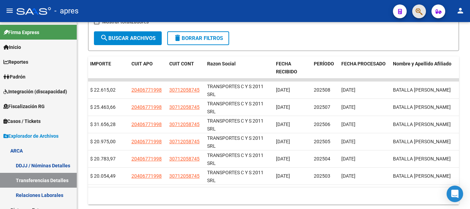
click at [424, 14] on button "button" at bounding box center [420, 11] width 14 height 14
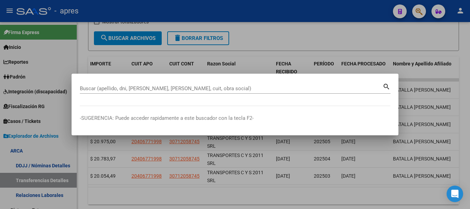
paste input "20407688946"
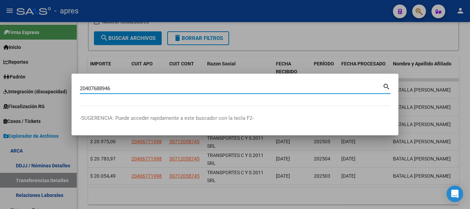
paste input "20407688946"
type input "2"
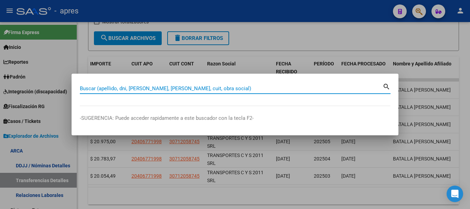
paste input "20407688946"
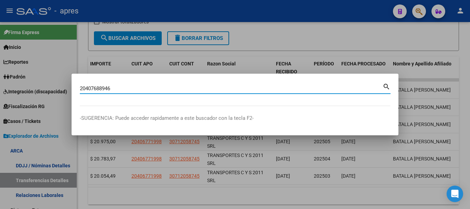
type input "20407688946"
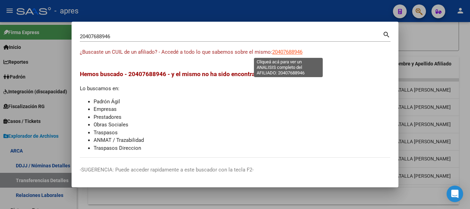
click at [301, 52] on span "20407688946" at bounding box center [287, 52] width 30 height 6
type textarea "20407688946"
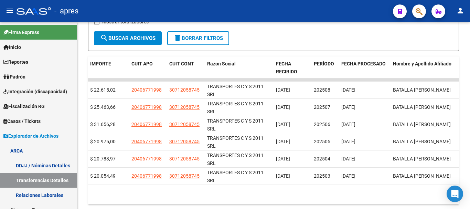
click at [425, 12] on button "button" at bounding box center [420, 11] width 14 height 14
click at [417, 4] on span "button" at bounding box center [419, 11] width 7 height 14
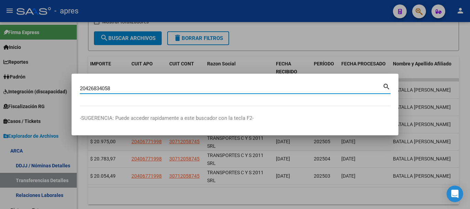
type input "20426834058"
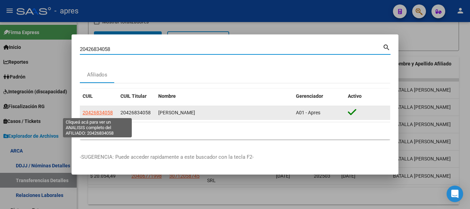
click at [101, 114] on span "20426834058" at bounding box center [98, 113] width 30 height 6
type textarea "20426834058"
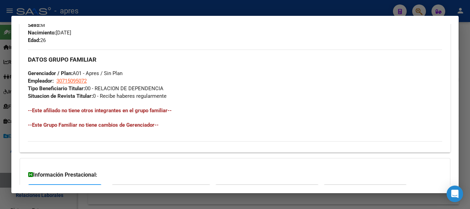
scroll to position [362, 0]
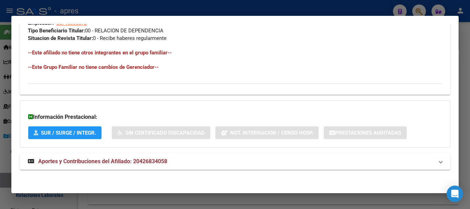
click at [137, 159] on span "Aportes y Contribuciones del Afiliado: 20426834058" at bounding box center [102, 161] width 129 height 7
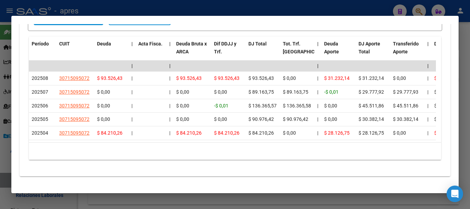
scroll to position [632, 0]
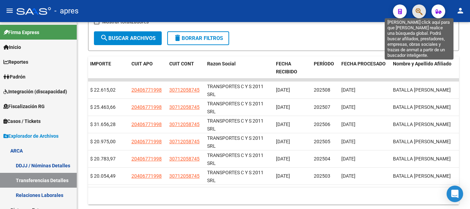
click at [417, 15] on icon "button" at bounding box center [419, 12] width 7 height 8
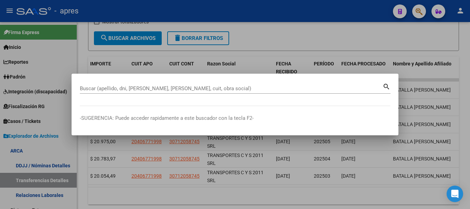
paste input "27477468298"
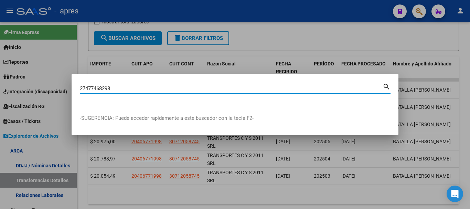
type input "27477468298"
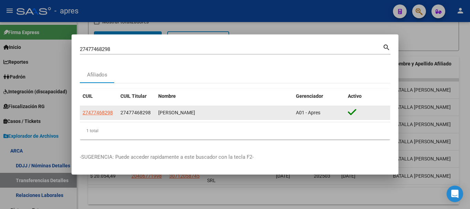
drag, startPoint x: 169, startPoint y: 130, endPoint x: 110, endPoint y: 114, distance: 61.4
click at [110, 114] on span "27477468298" at bounding box center [98, 113] width 30 height 6
type textarea "27477468298"
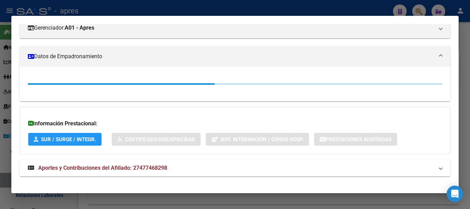
scroll to position [104, 0]
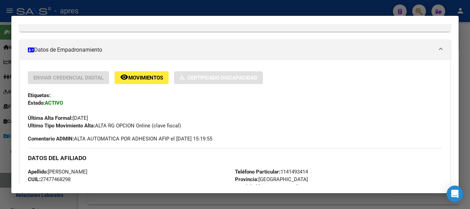
click at [147, 158] on h3 "DATOS DEL AFILIADO" at bounding box center [235, 158] width 415 height 8
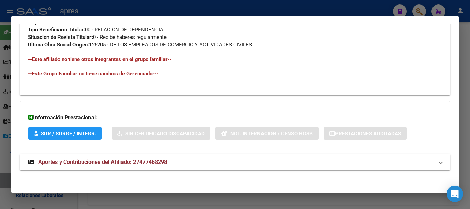
scroll to position [364, 0]
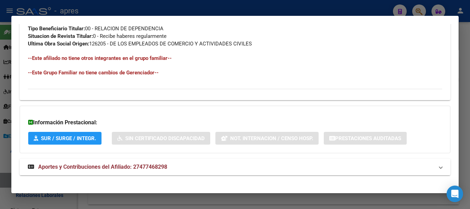
click at [154, 168] on span "Aportes y Contribuciones del Afiliado: 27477468298" at bounding box center [102, 167] width 129 height 7
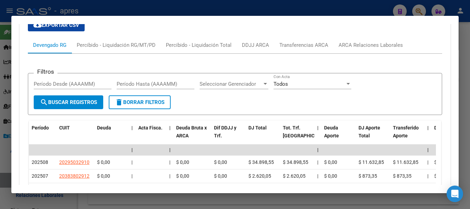
scroll to position [577, 0]
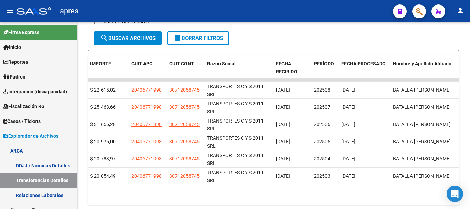
click at [421, 12] on icon "button" at bounding box center [419, 12] width 7 height 8
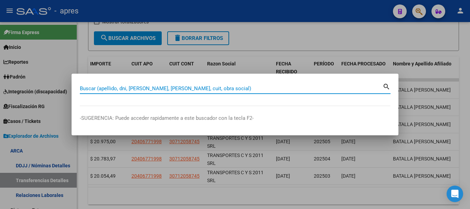
paste input "23375970449"
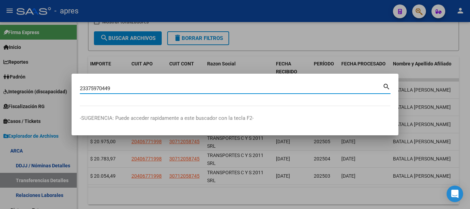
type input "23375970449"
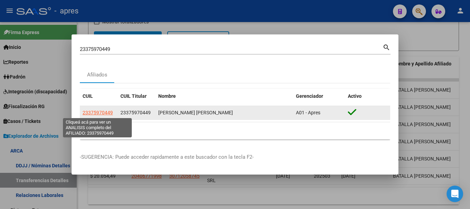
click at [99, 112] on span "23375970449" at bounding box center [98, 113] width 30 height 6
type textarea "23375970449"
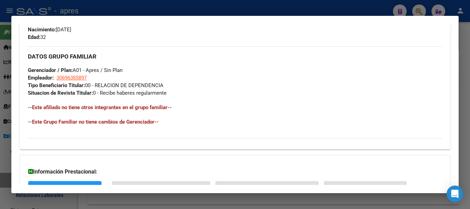
scroll to position [362, 0]
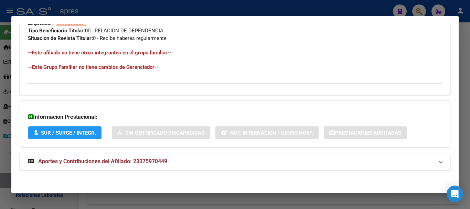
click at [146, 160] on span "Aportes y Contribuciones del Afiliado: 23375970449" at bounding box center [102, 161] width 129 height 7
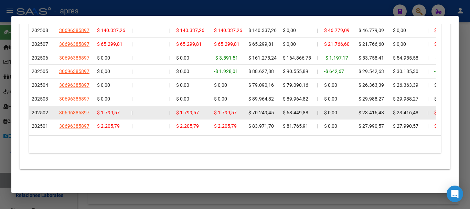
scroll to position [640, 0]
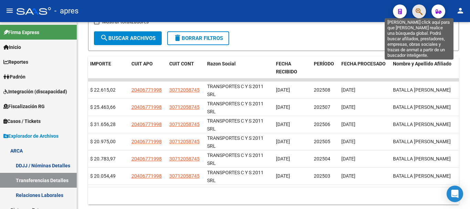
click at [423, 10] on icon "button" at bounding box center [419, 12] width 7 height 8
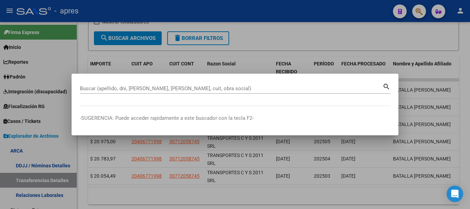
paste input "27464337100"
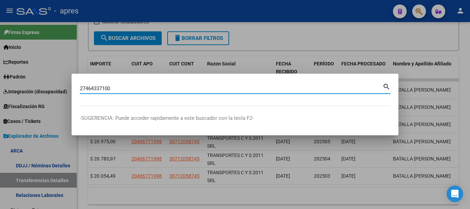
type input "27464337100"
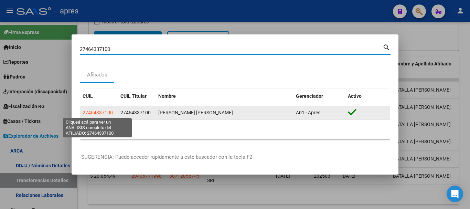
click at [101, 111] on span "27464337100" at bounding box center [98, 113] width 30 height 6
type textarea "27464337100"
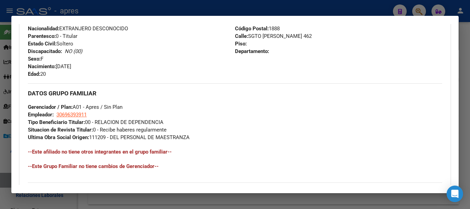
scroll to position [369, 0]
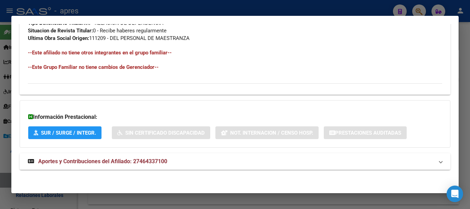
click at [149, 160] on span "Aportes y Contribuciones del Afiliado: 27464337100" at bounding box center [102, 161] width 129 height 7
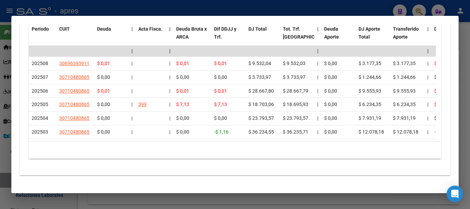
scroll to position [645, 0]
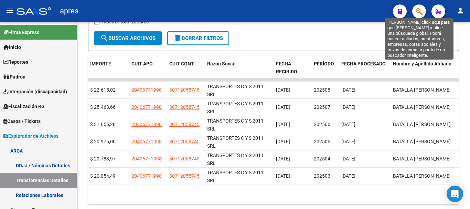
click at [420, 11] on icon "button" at bounding box center [419, 12] width 7 height 8
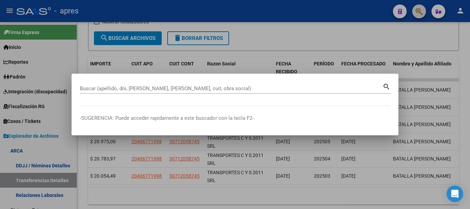
paste input "20480580258"
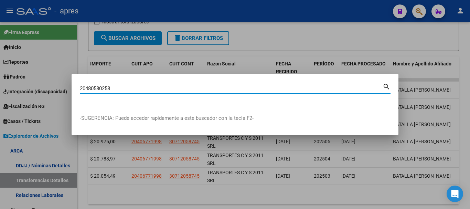
type input "20480580258"
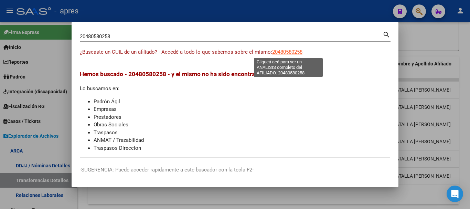
click at [292, 54] on span "20480580258" at bounding box center [287, 52] width 30 height 6
type textarea "20480580258"
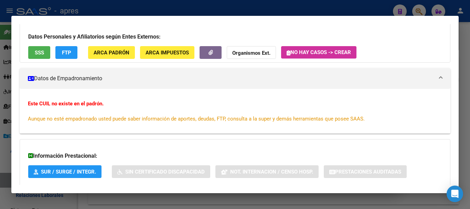
scroll to position [90, 0]
